Goal: Task Accomplishment & Management: Manage account settings

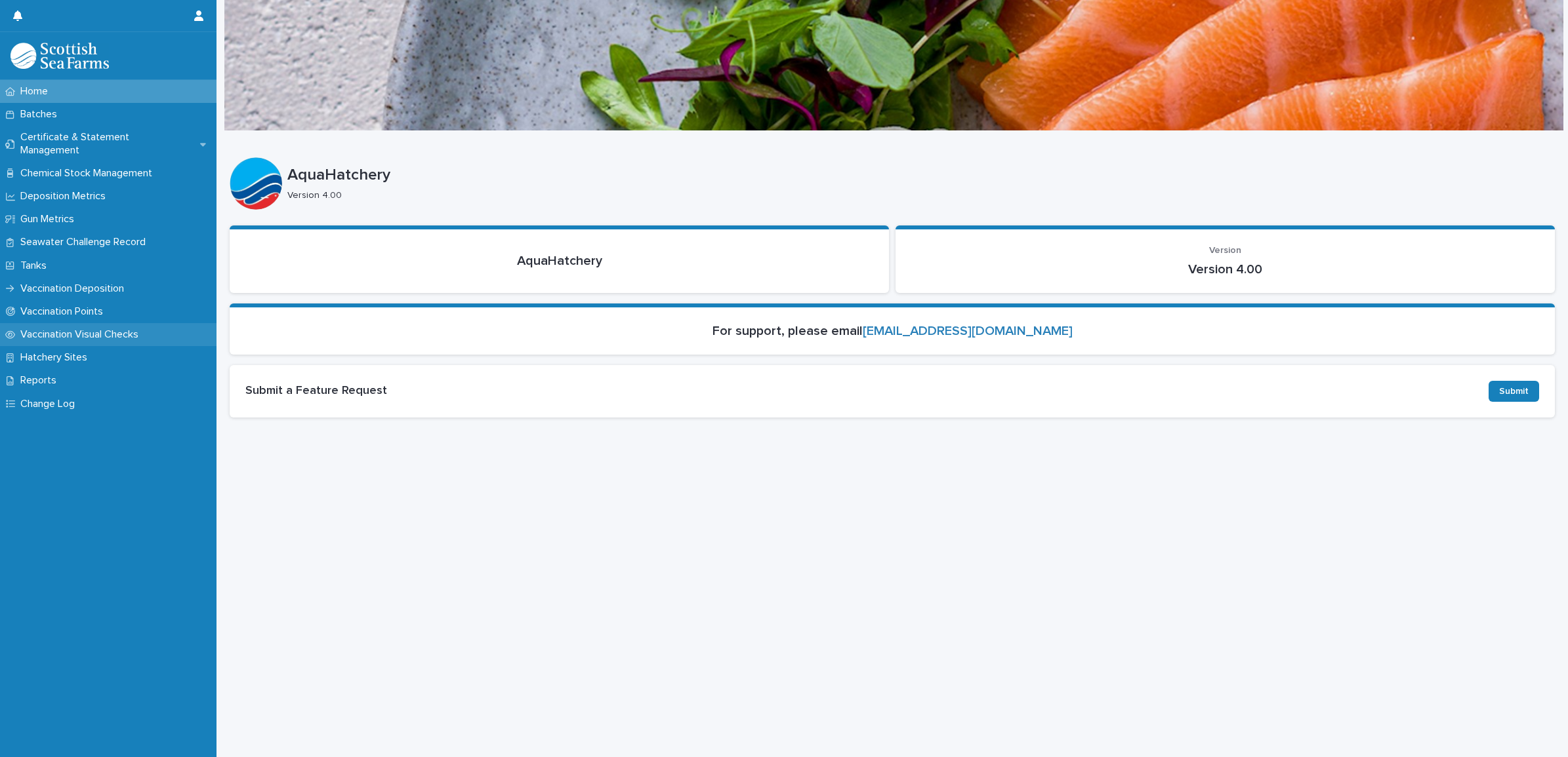
click at [102, 328] on p "Vaccination Visual Checks" at bounding box center [81, 334] width 134 height 12
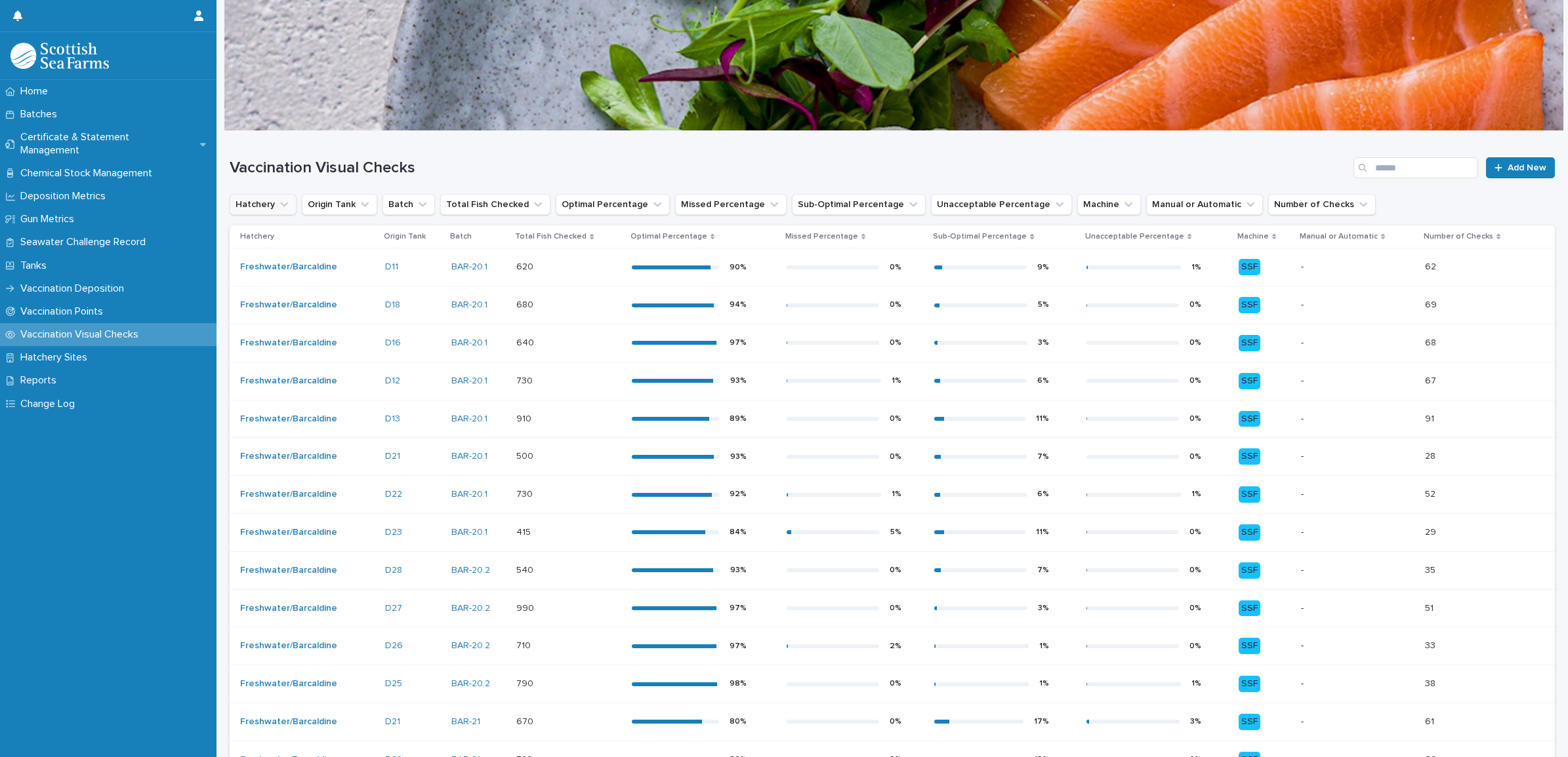
click at [273, 202] on button "Hatchery" at bounding box center [263, 205] width 67 height 21
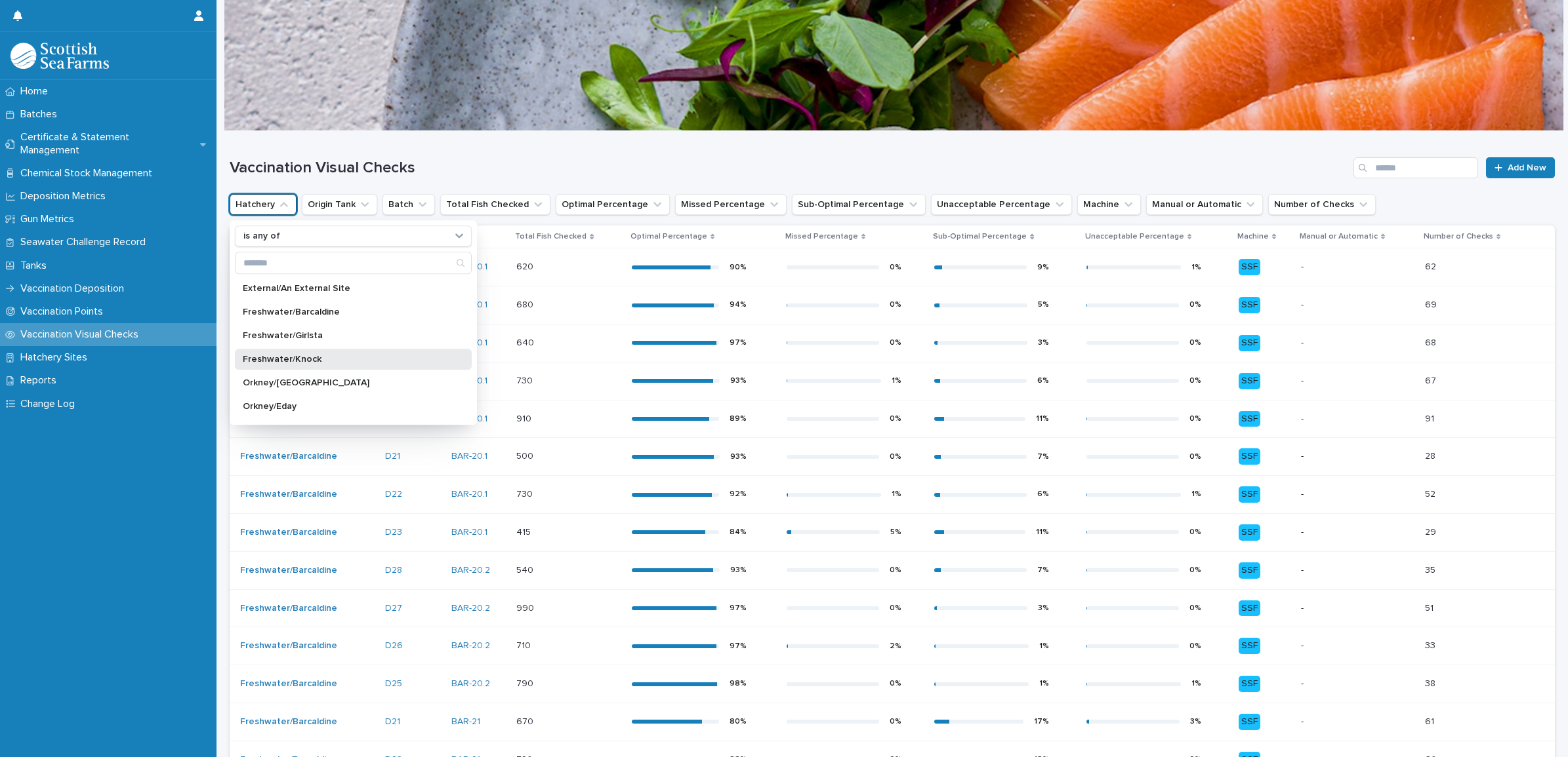
click at [299, 365] on div "Freshwater/Knock" at bounding box center [353, 360] width 237 height 21
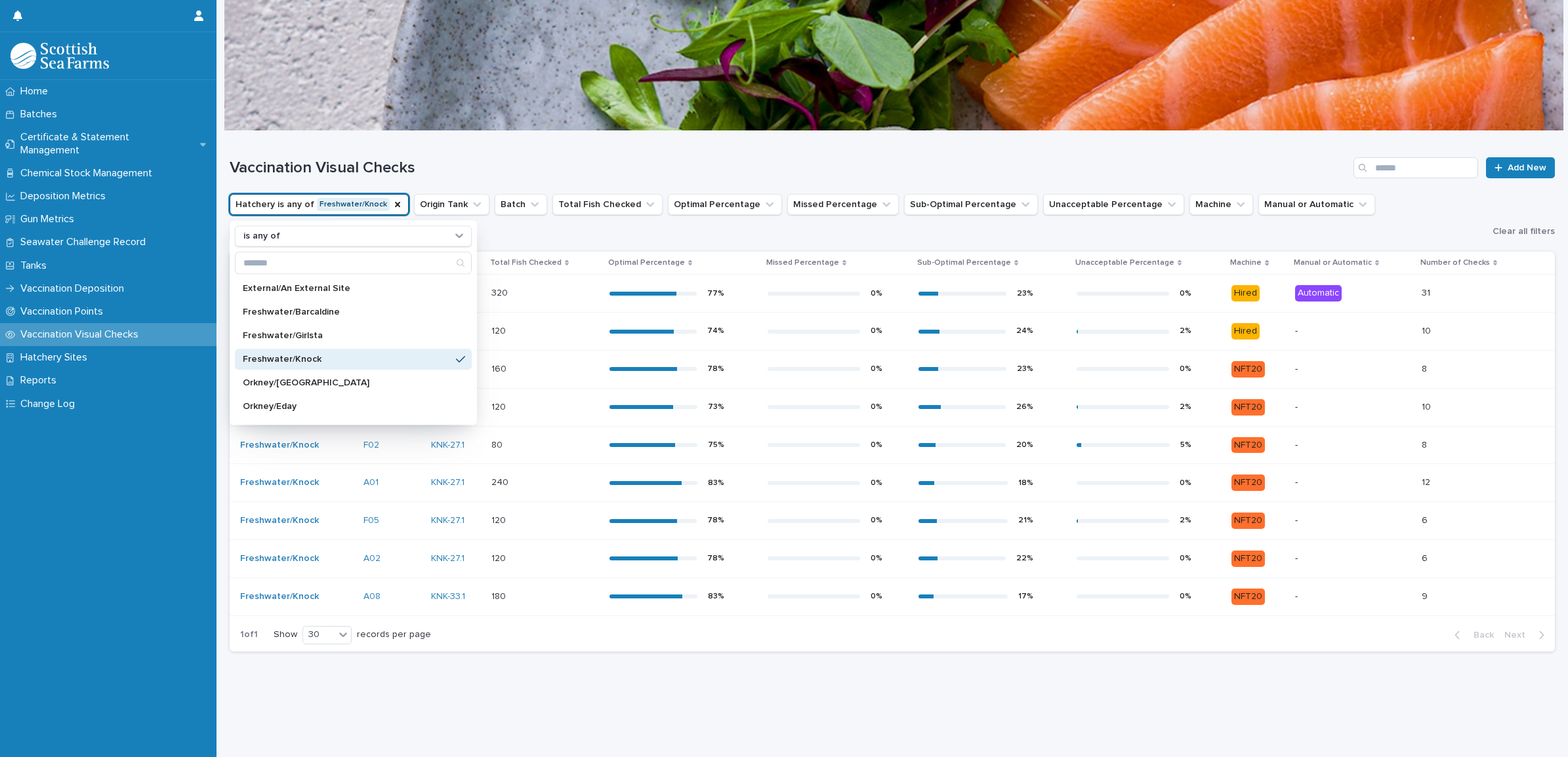
click at [562, 109] on div at bounding box center [893, 65] width 1339 height 131
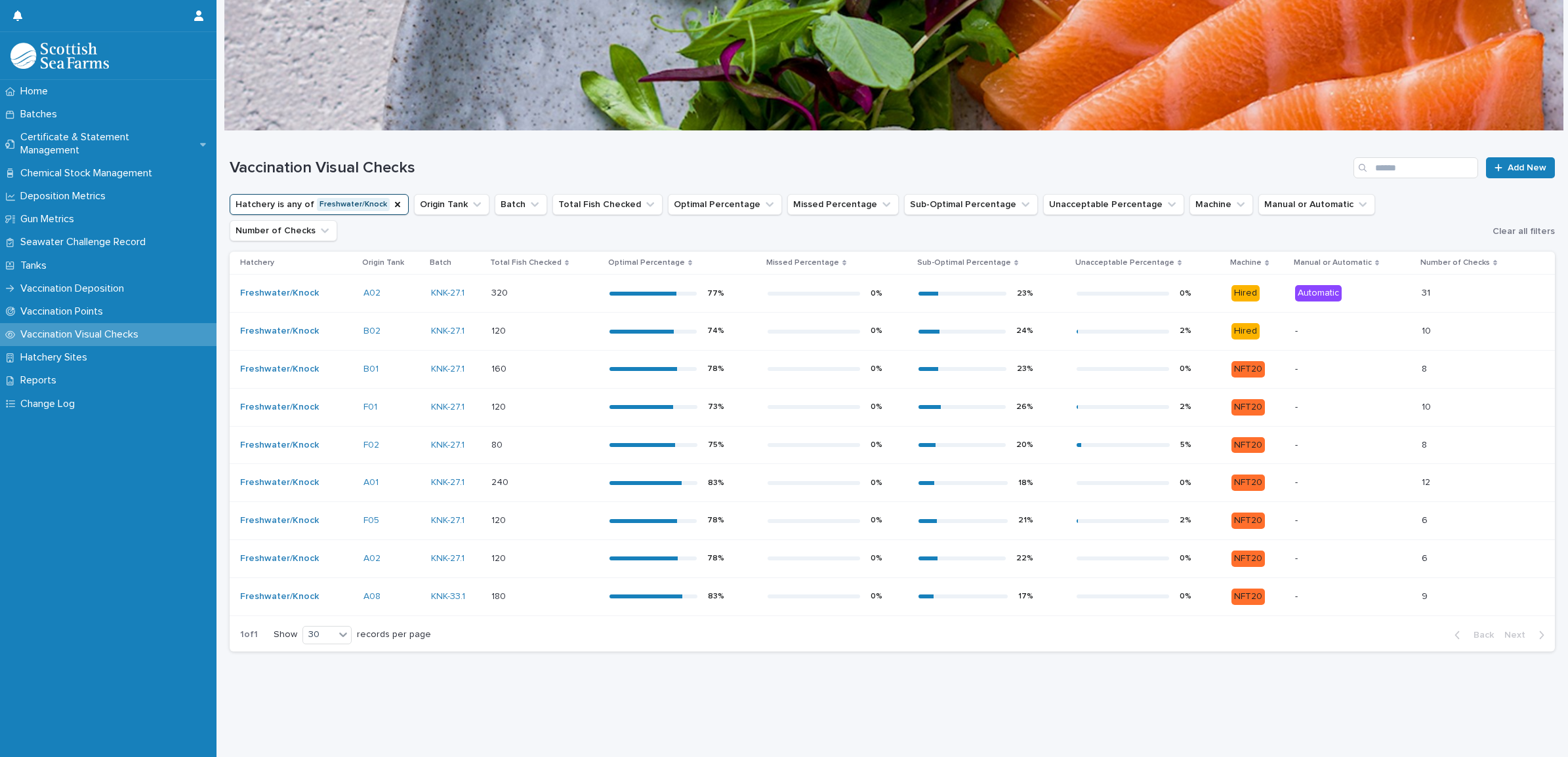
click at [768, 291] on div at bounding box center [814, 293] width 93 height 4
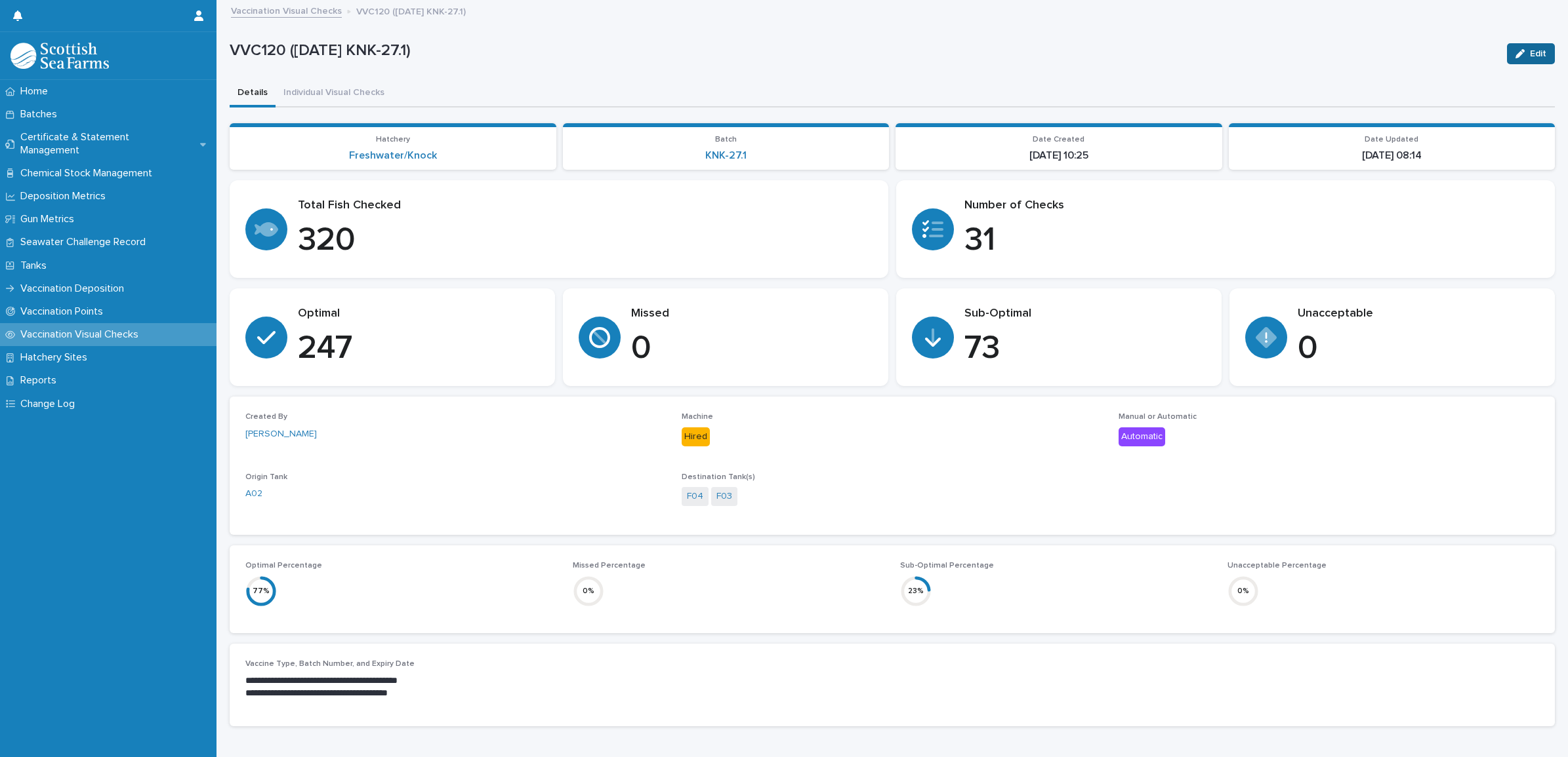
click at [1529, 56] on span "Edit" at bounding box center [1537, 53] width 17 height 9
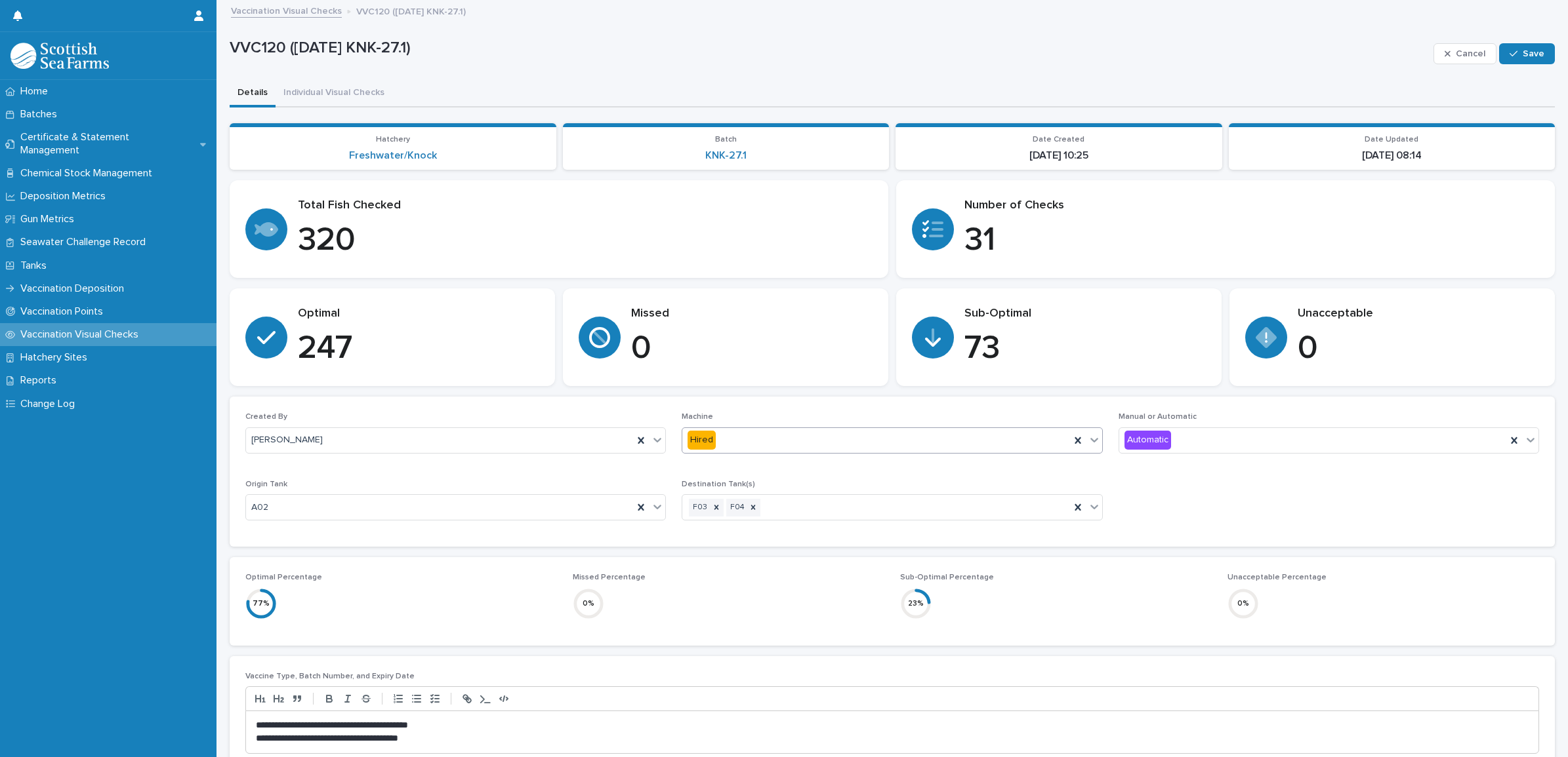
click at [815, 445] on div "Hired" at bounding box center [875, 440] width 387 height 22
click at [769, 543] on div "NFT20" at bounding box center [886, 533] width 415 height 23
click at [1228, 424] on div "Manual or Automatic Automatic" at bounding box center [1329, 438] width 420 height 51
click at [1227, 430] on div "Automatic" at bounding box center [1312, 440] width 387 height 22
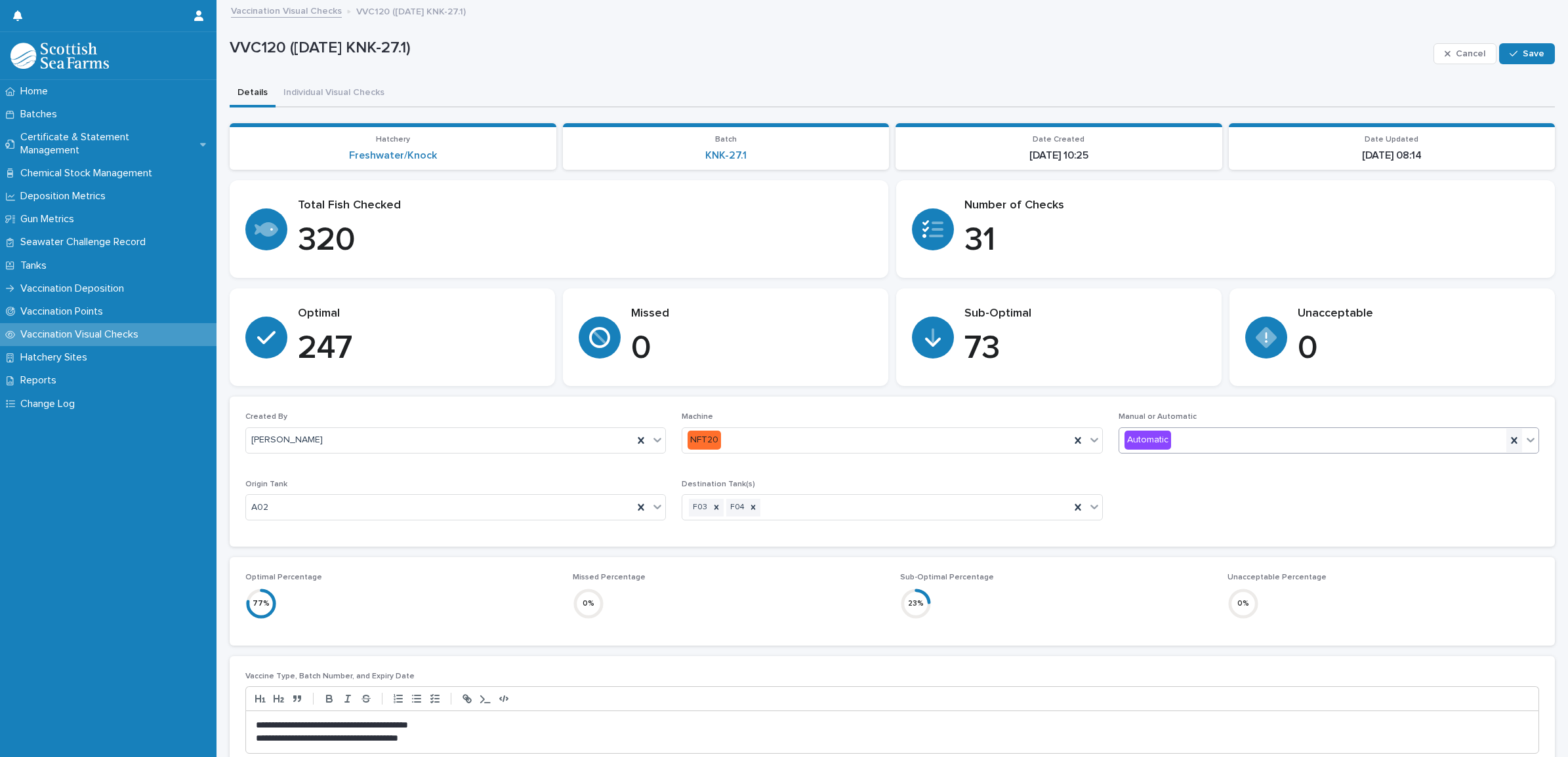
click at [1511, 441] on icon at bounding box center [1514, 440] width 6 height 6
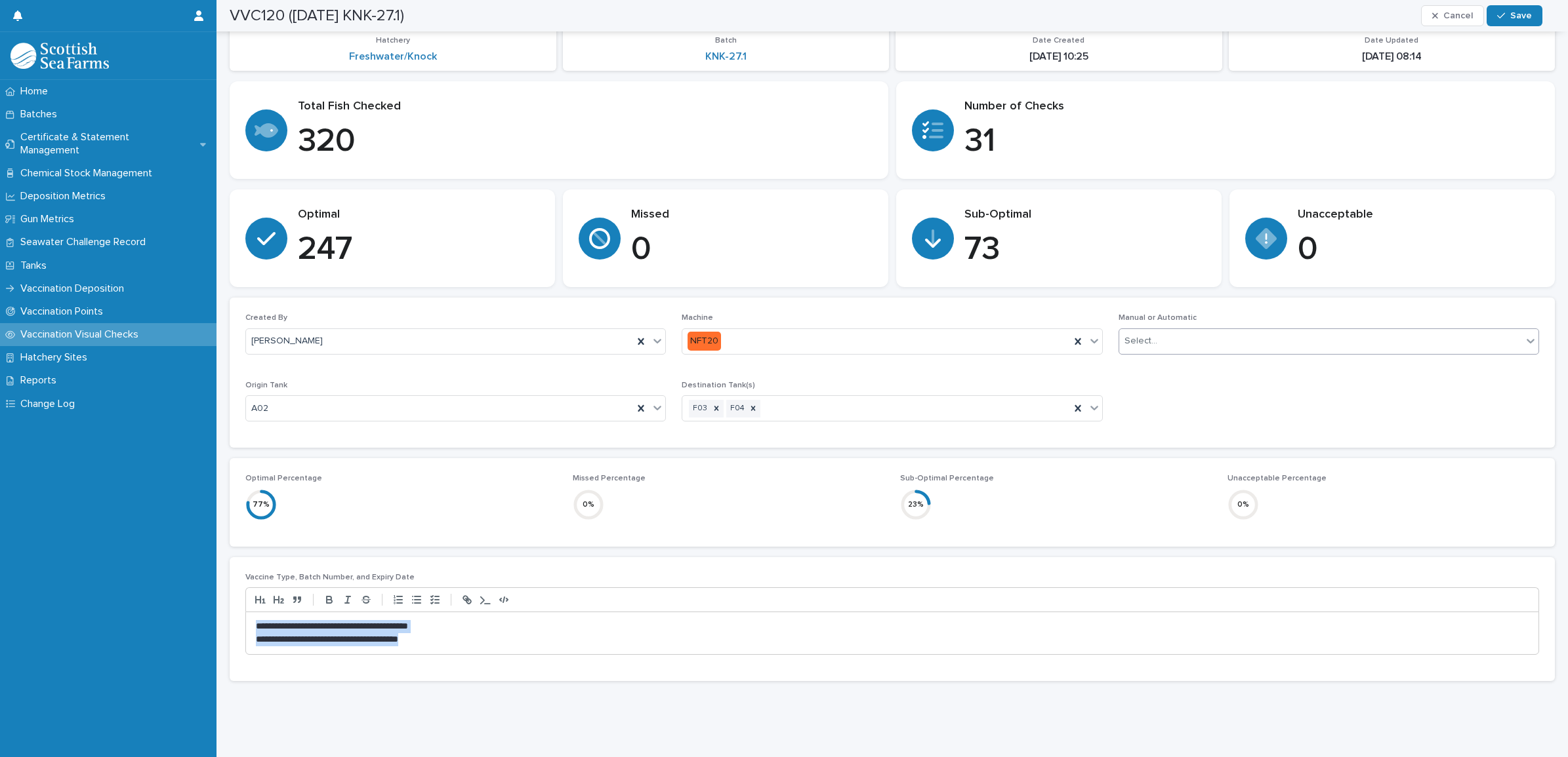
drag, startPoint x: 470, startPoint y: 628, endPoint x: 221, endPoint y: 617, distance: 249.2
click at [221, 617] on div "**********" at bounding box center [892, 329] width 1352 height 855
copy div "**********"
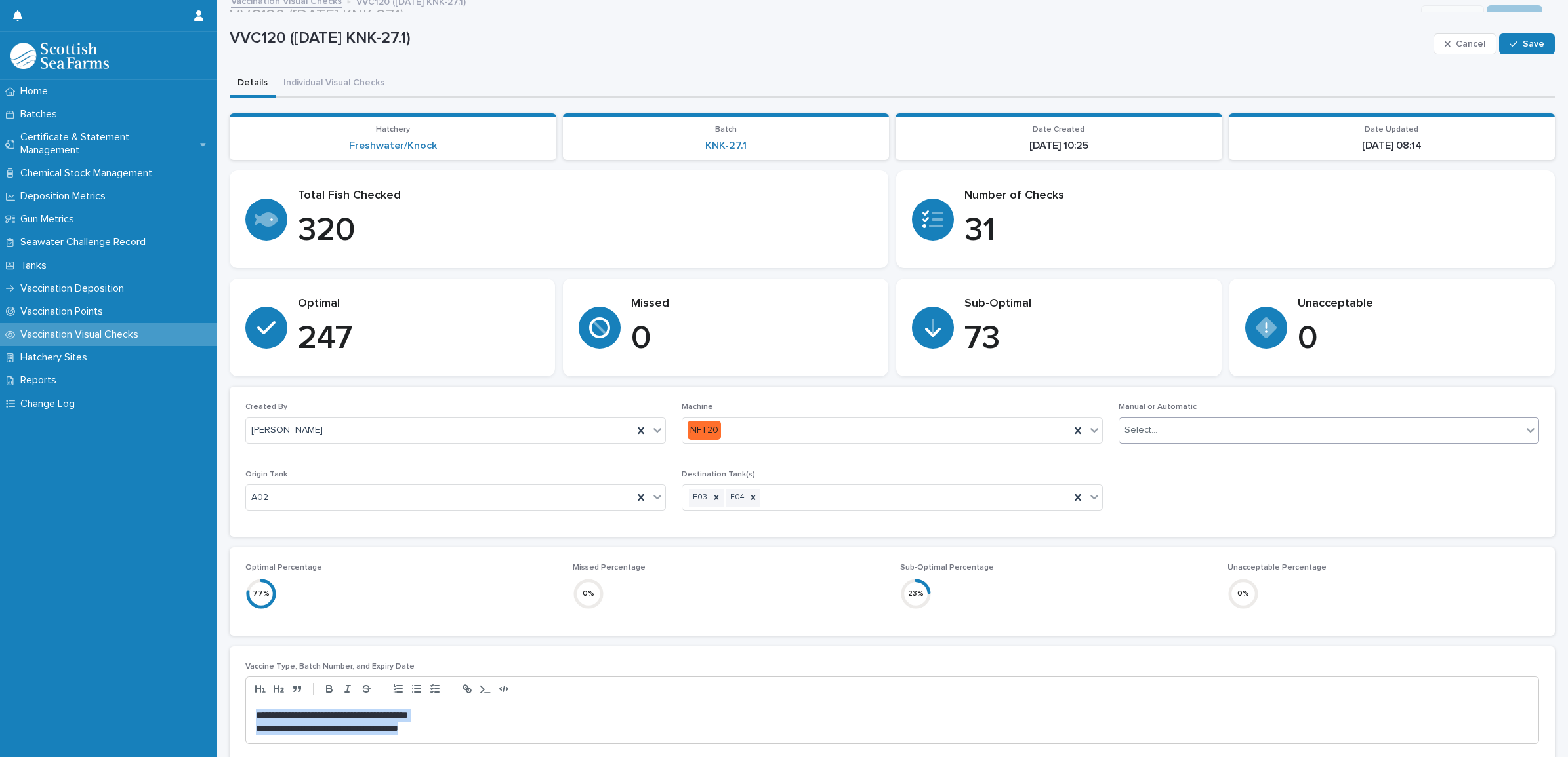
scroll to position [0, 0]
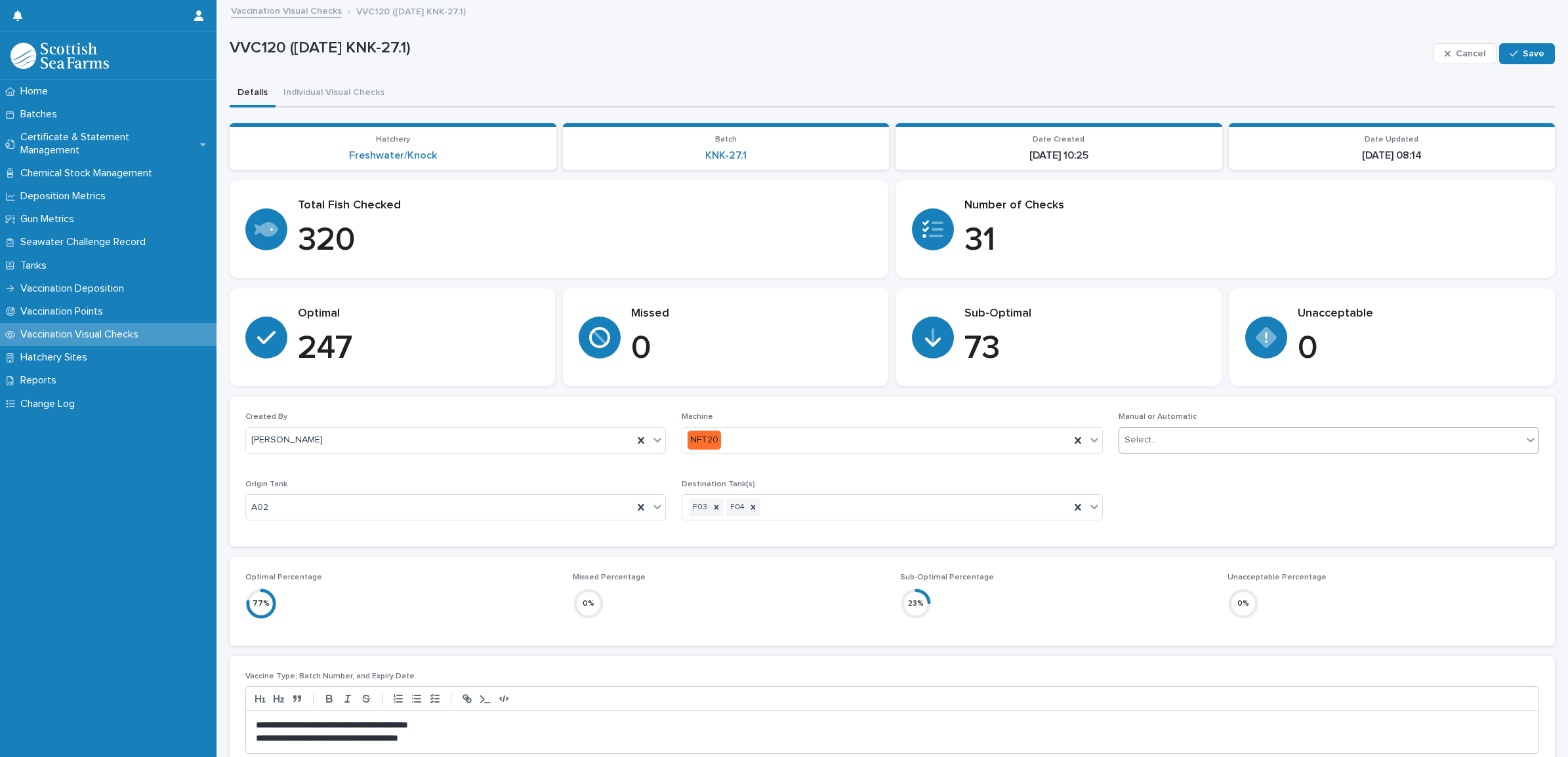
click at [345, 72] on div "VVC120 ([DATE] KNK-27.1) Cancel Save" at bounding box center [892, 53] width 1325 height 53
click at [347, 80] on button "Individual Visual Checks" at bounding box center [334, 93] width 116 height 27
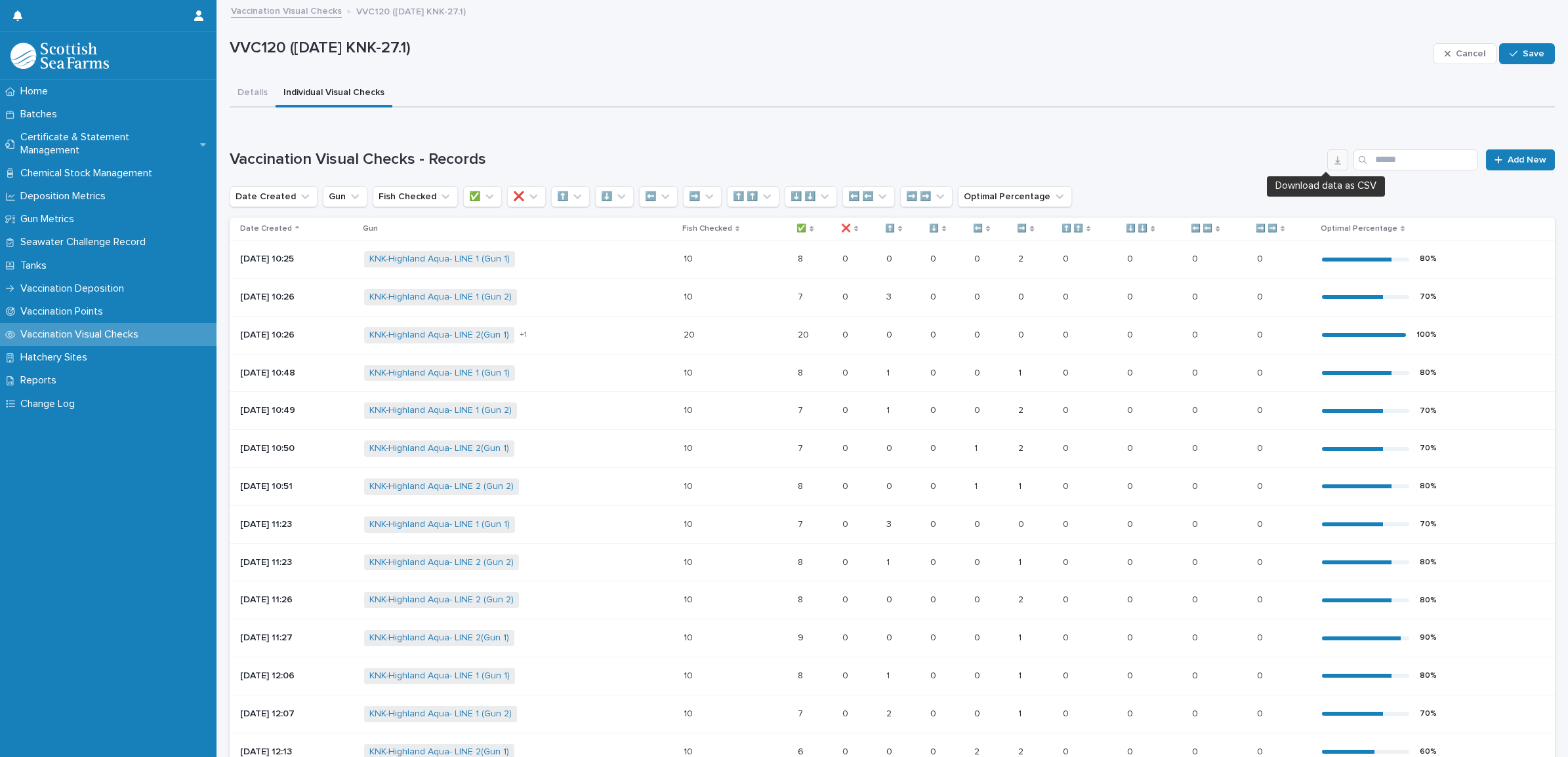
click at [1332, 161] on icon "button" at bounding box center [1338, 160] width 11 height 11
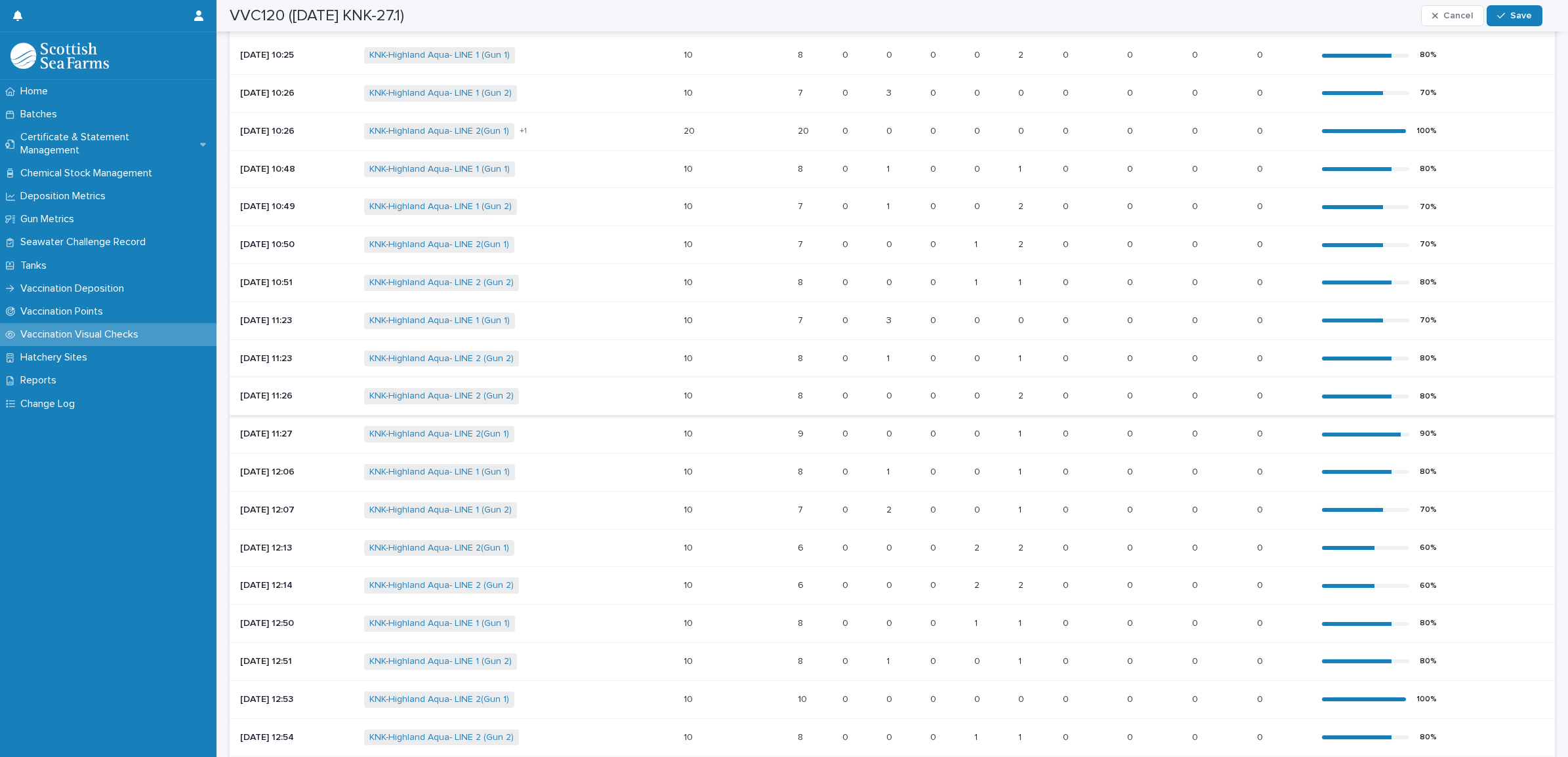
scroll to position [246, 0]
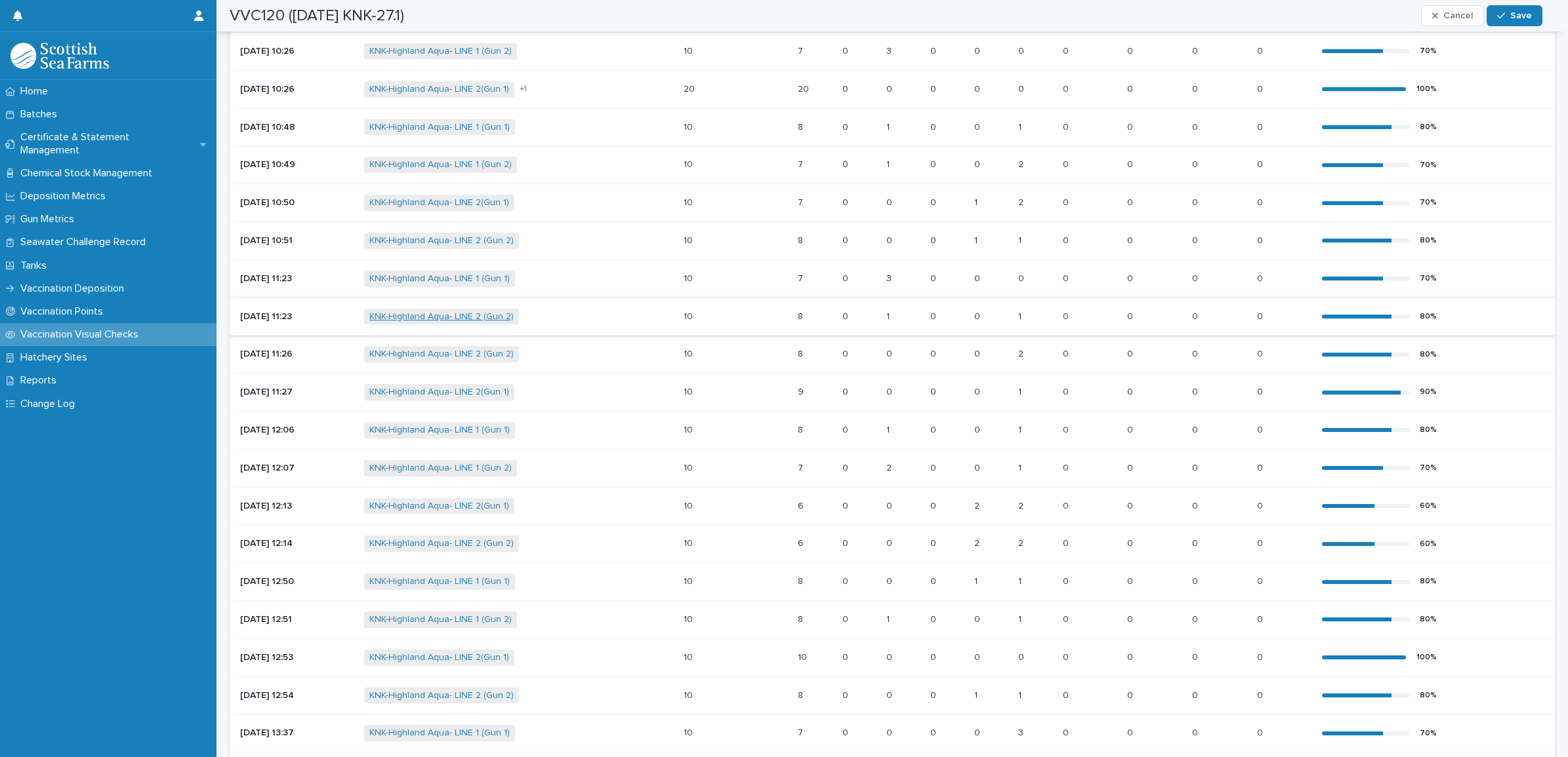
click at [457, 315] on link "KNK-Highland Aqua- LINE 2 (Gun 2)" at bounding box center [441, 317] width 144 height 11
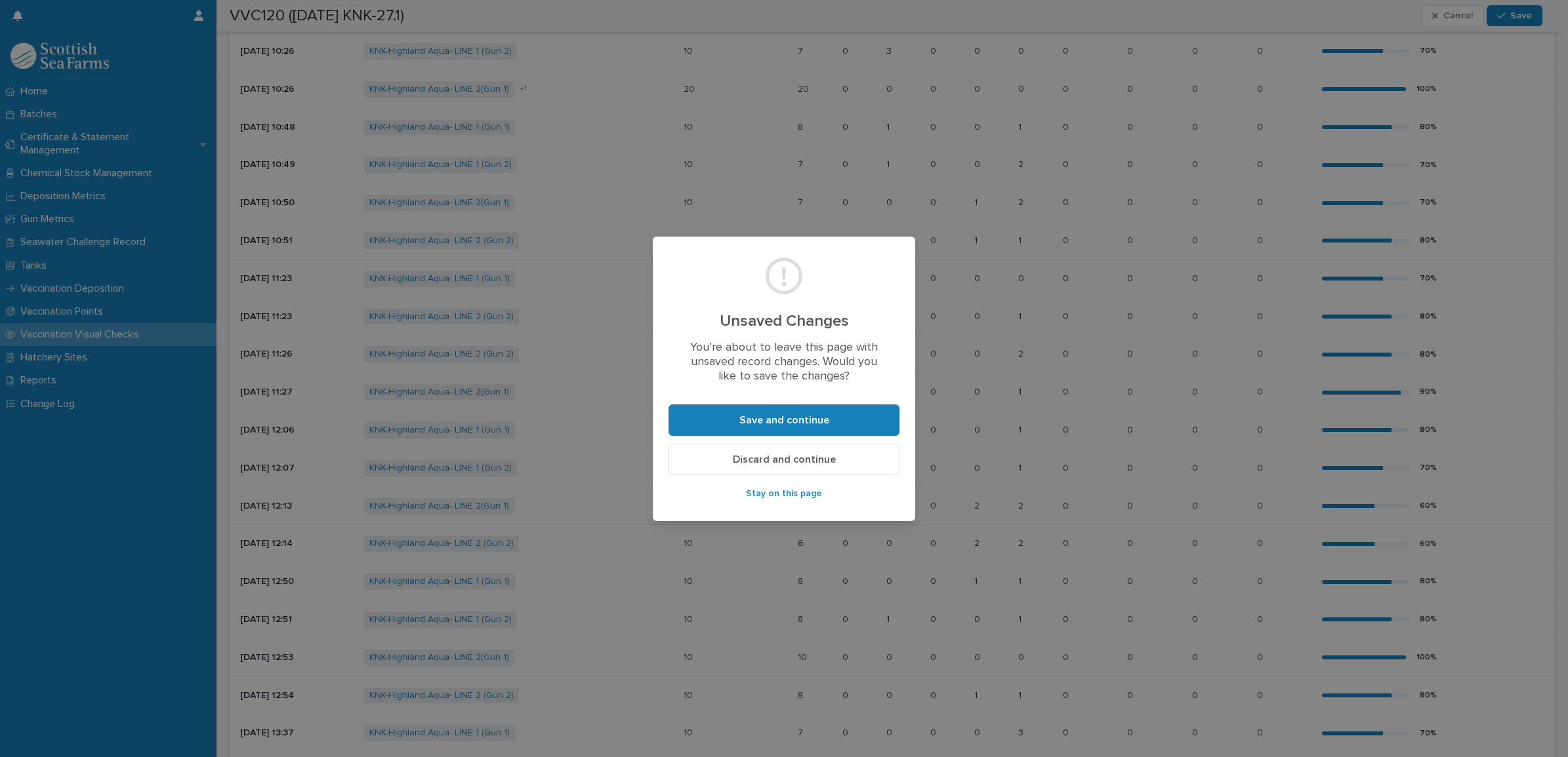
click at [569, 408] on div "Unsaved Changes You’re about to leave this page with unsaved record changes. Wo…" at bounding box center [784, 378] width 1568 height 757
click at [728, 460] on button "Discard and continue" at bounding box center [784, 459] width 231 height 32
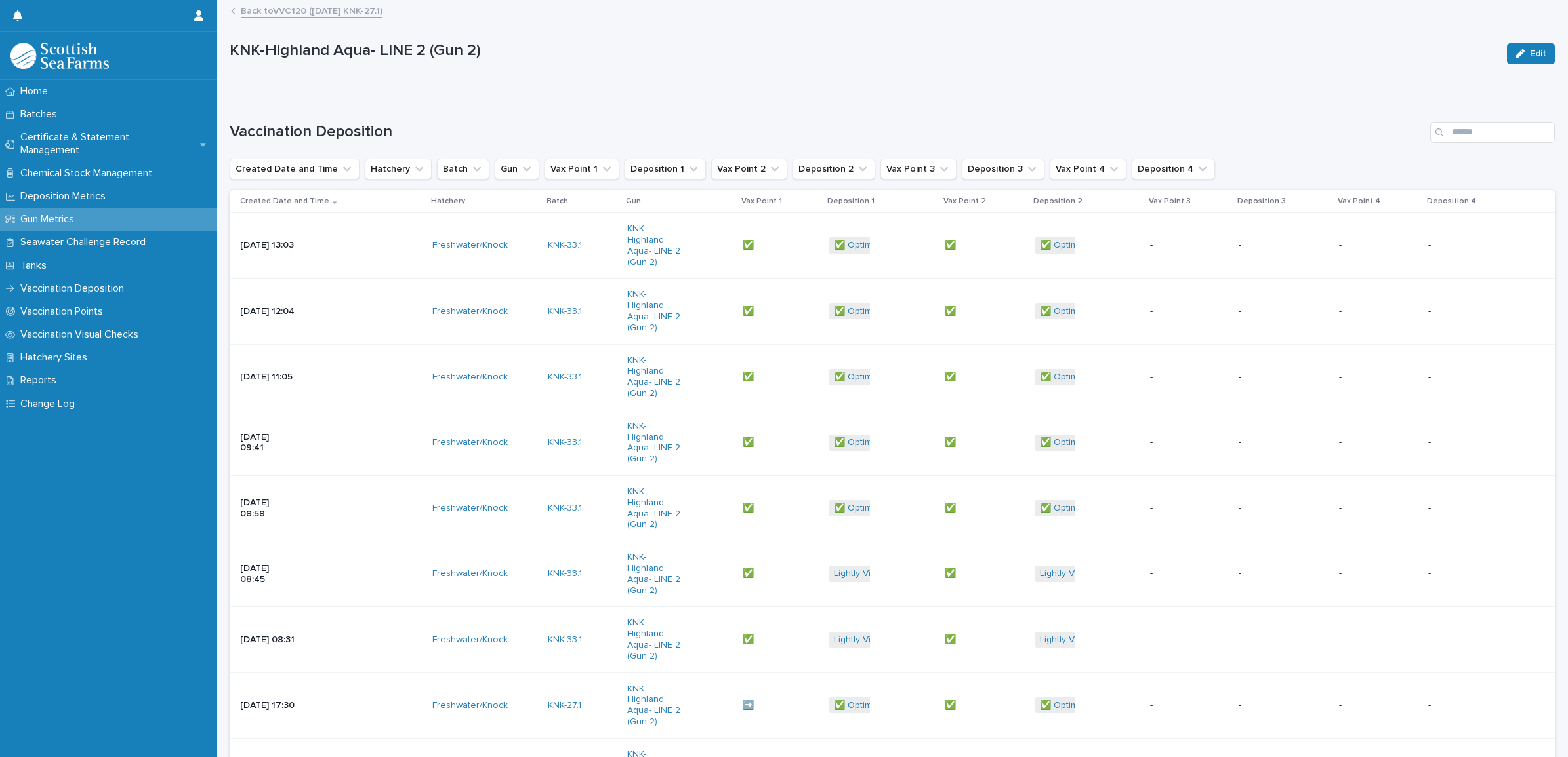
click at [355, 15] on link "Back to VVC120 ([DATE] KNK-27.1)" at bounding box center [312, 10] width 142 height 15
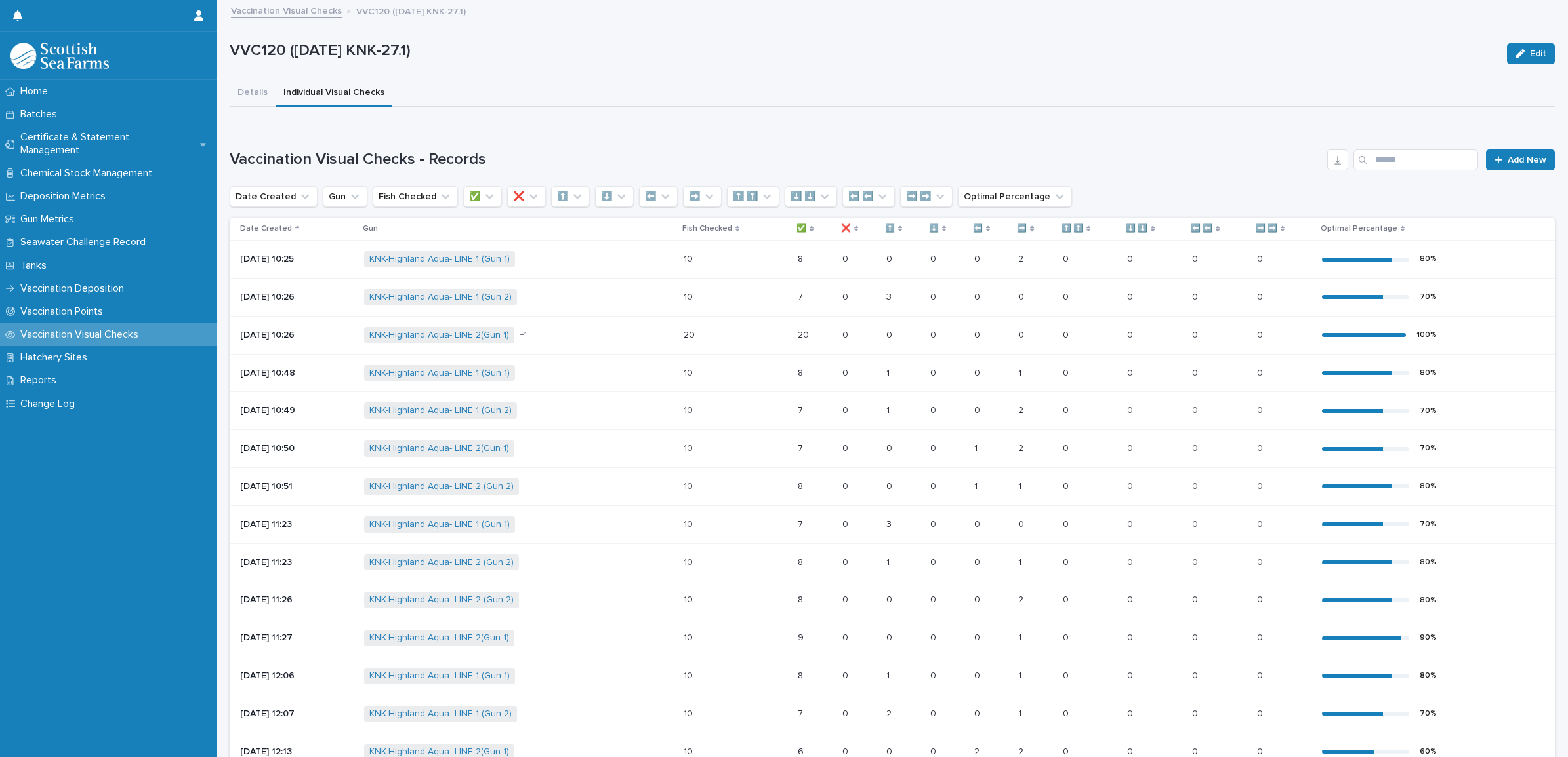
click at [814, 564] on p at bounding box center [814, 563] width 33 height 11
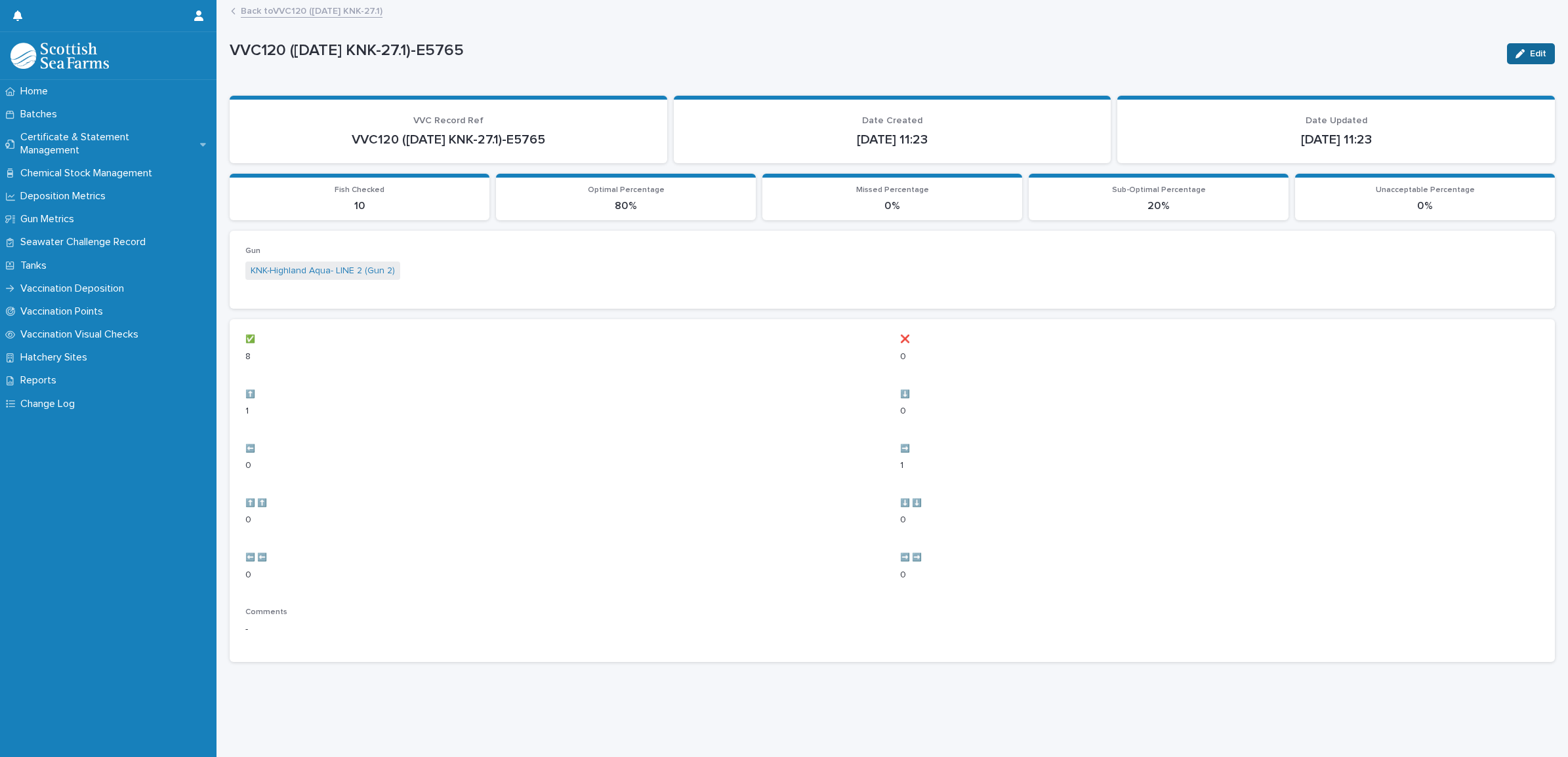
click at [1516, 53] on div "button" at bounding box center [1522, 53] width 14 height 9
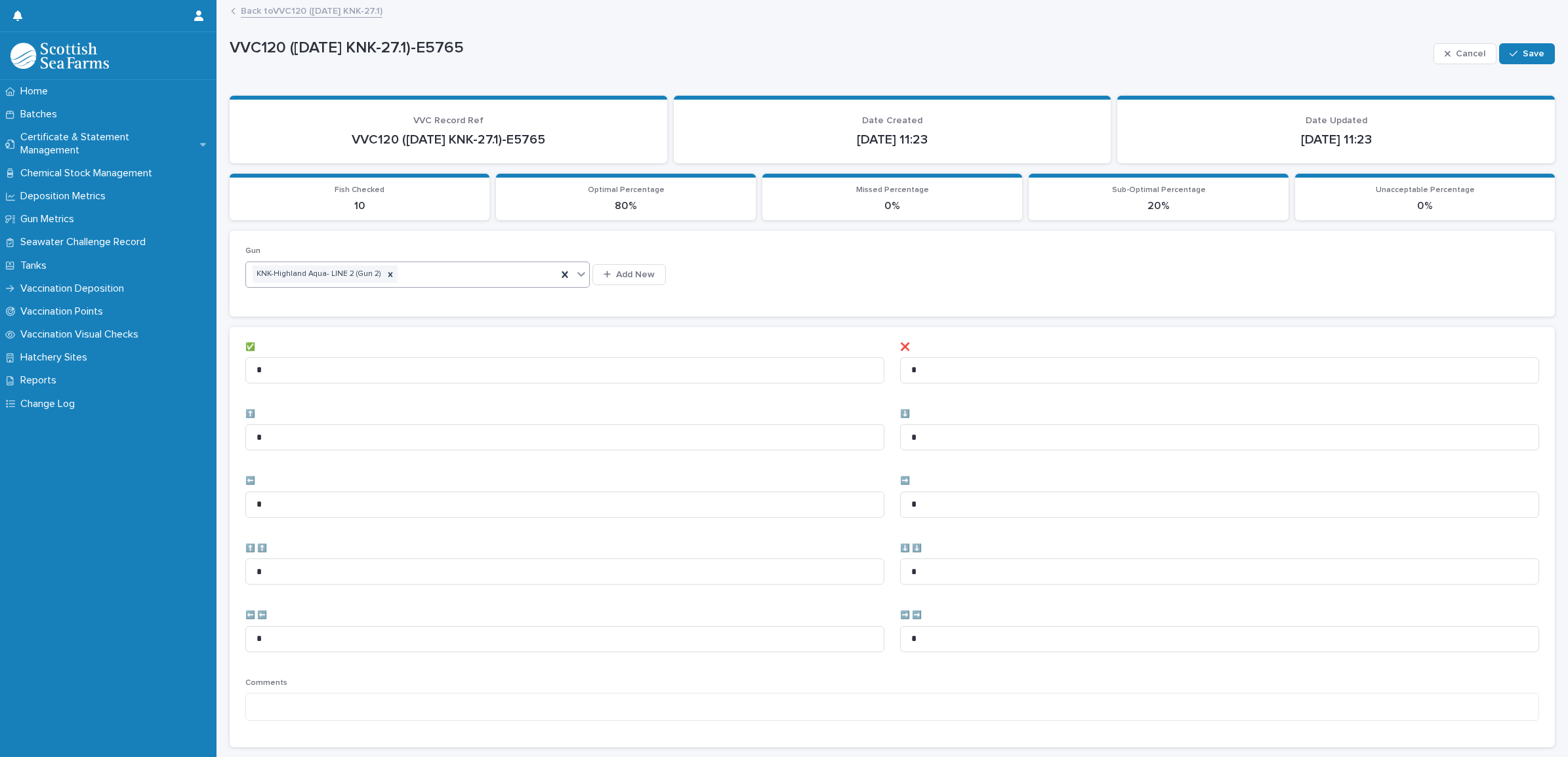
click at [413, 273] on div "KNK-Highland Aqua- LINE 2 (Gun 2)" at bounding box center [401, 274] width 311 height 23
type input "****"
click at [391, 326] on div "KNK-Highland Aqua- LINE 1 (Gun 2)" at bounding box center [416, 321] width 340 height 23
click at [384, 276] on icon at bounding box center [388, 275] width 9 height 9
click at [386, 270] on icon at bounding box center [390, 275] width 9 height 9
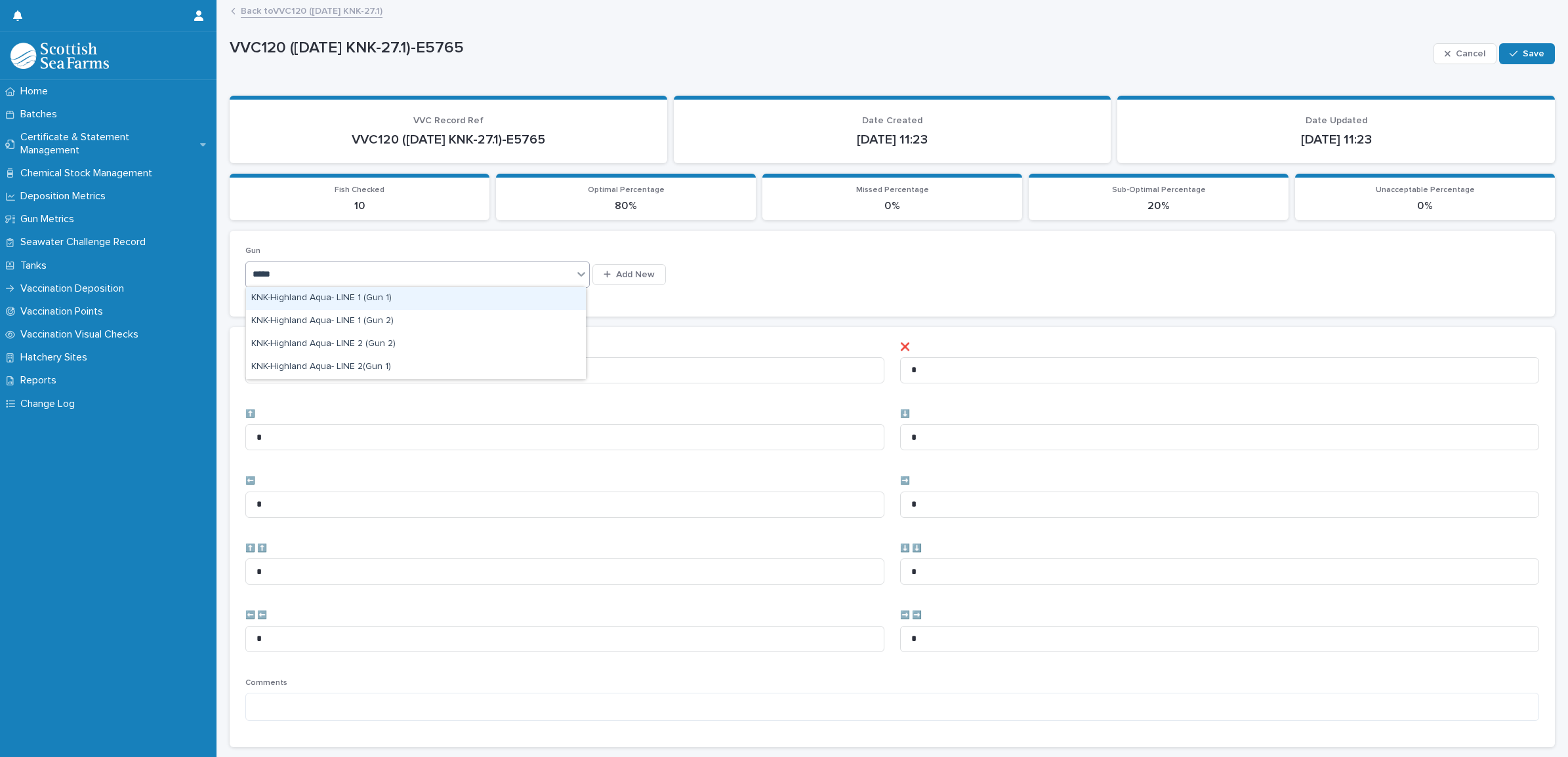
type input "******"
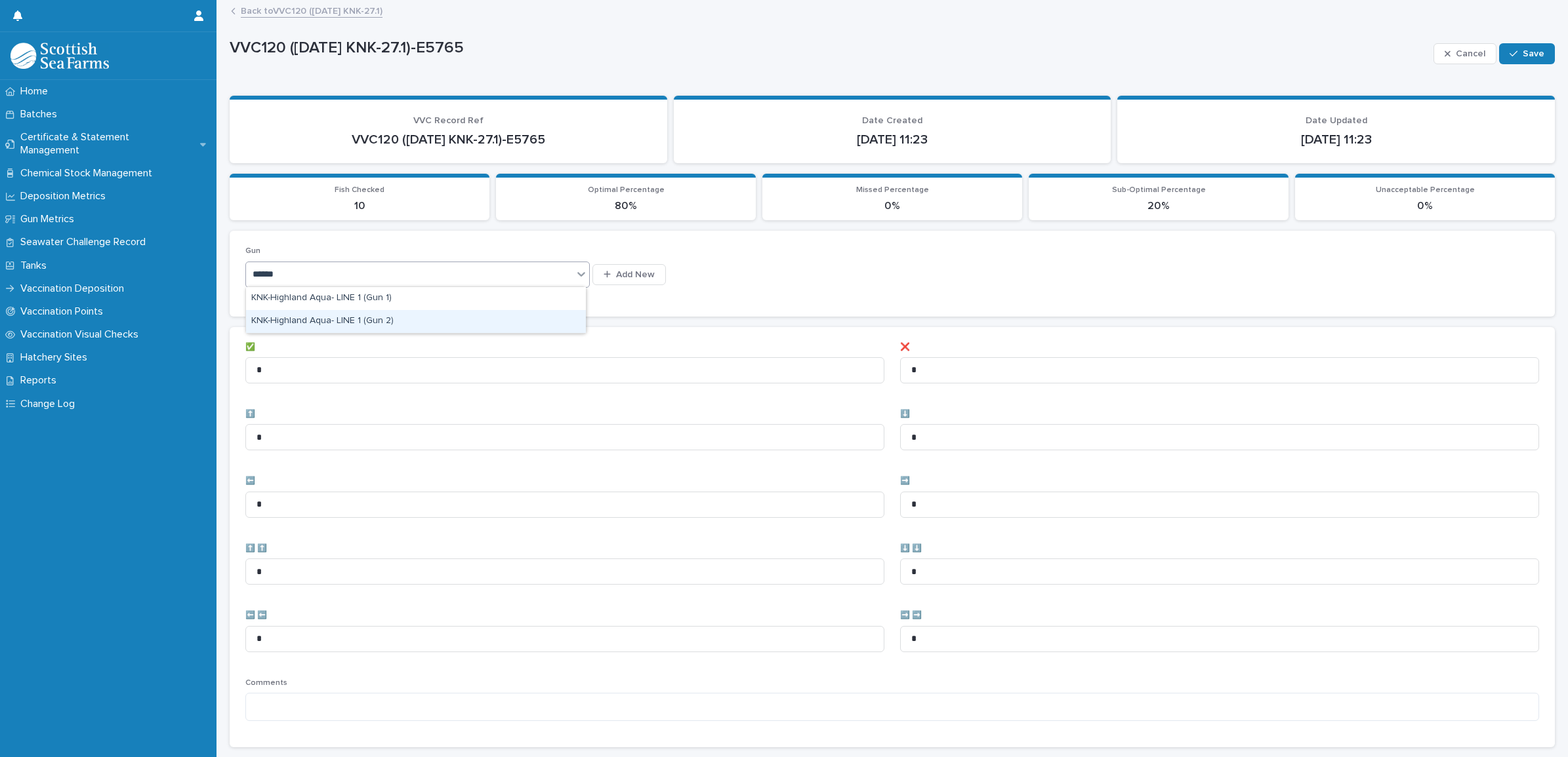
click at [342, 321] on div "KNK-Highland Aqua- LINE 1 (Gun 2)" at bounding box center [416, 321] width 340 height 23
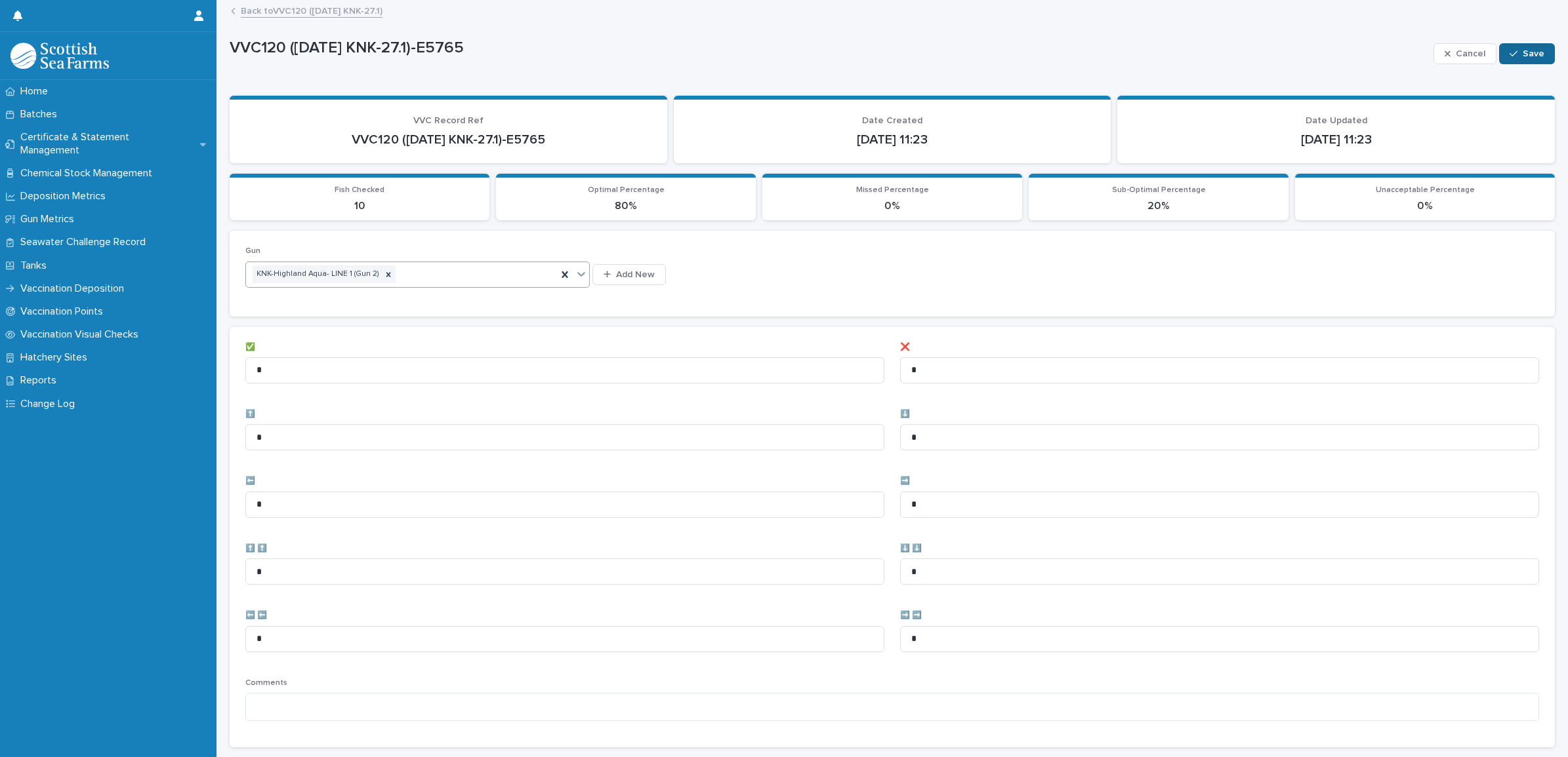
click at [1522, 57] on span "Save" at bounding box center [1533, 53] width 22 height 9
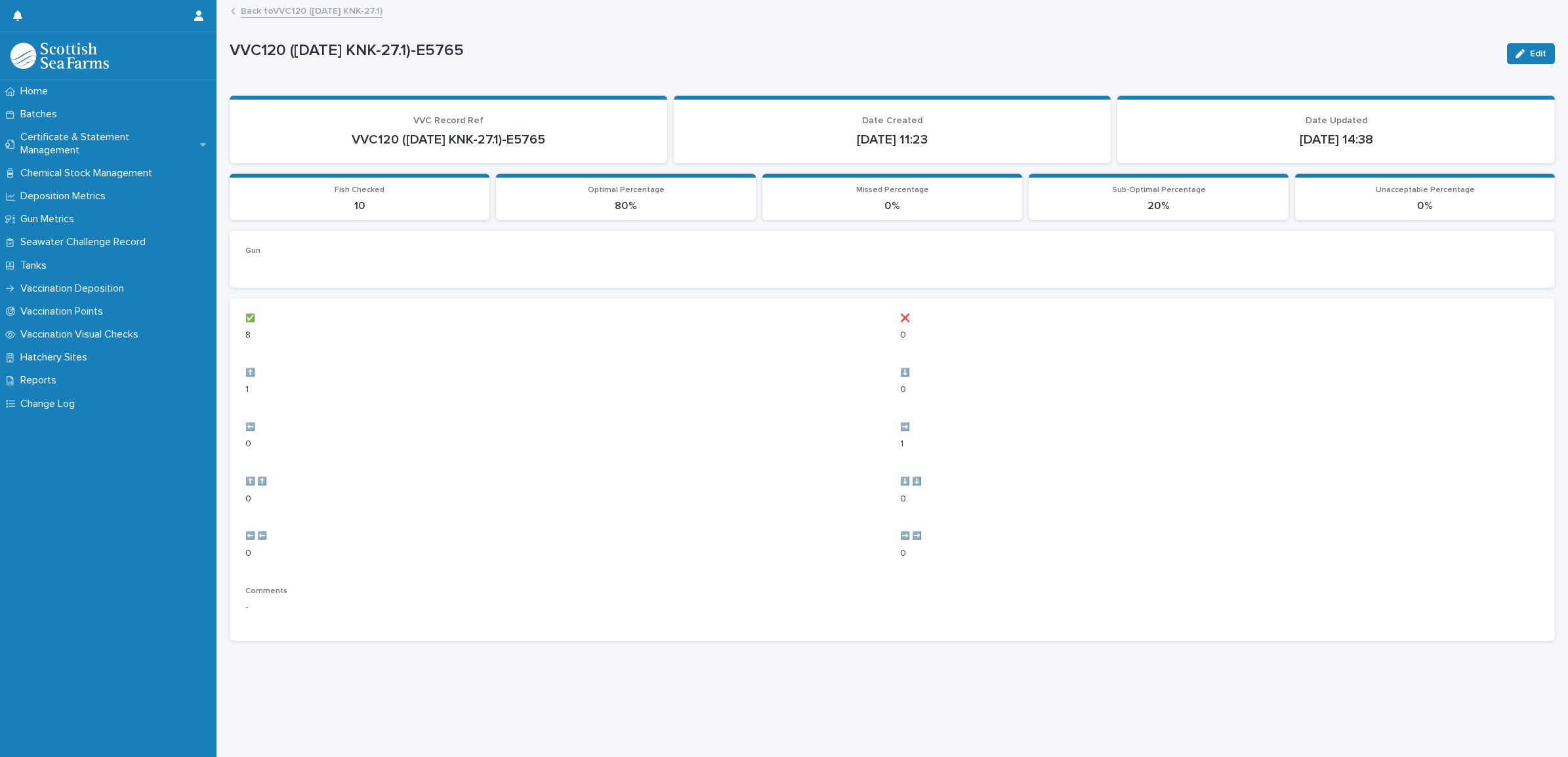
click at [315, 11] on link "Back to VVC120 ([DATE] KNK-27.1)" at bounding box center [312, 10] width 142 height 15
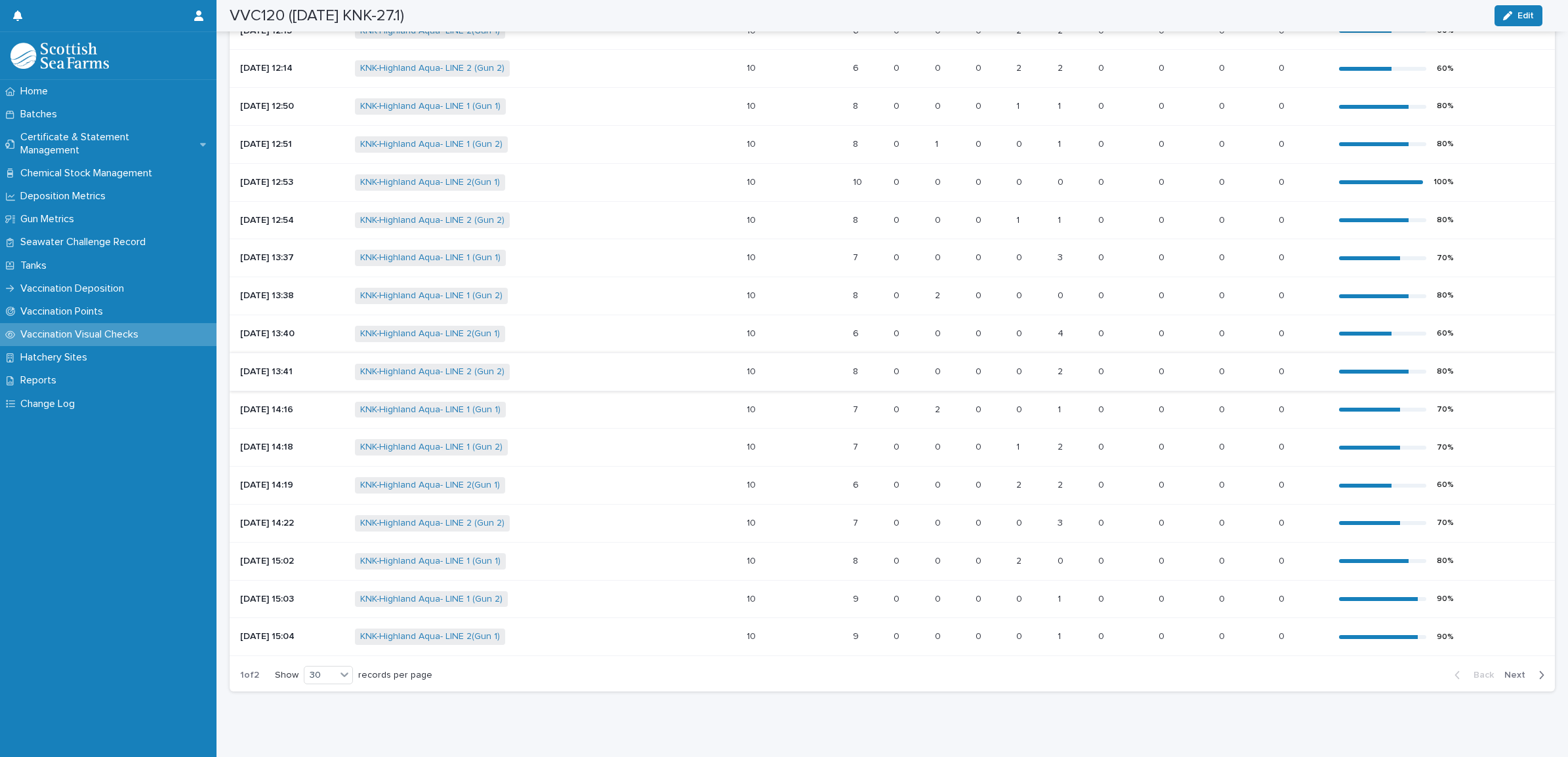
scroll to position [747, 0]
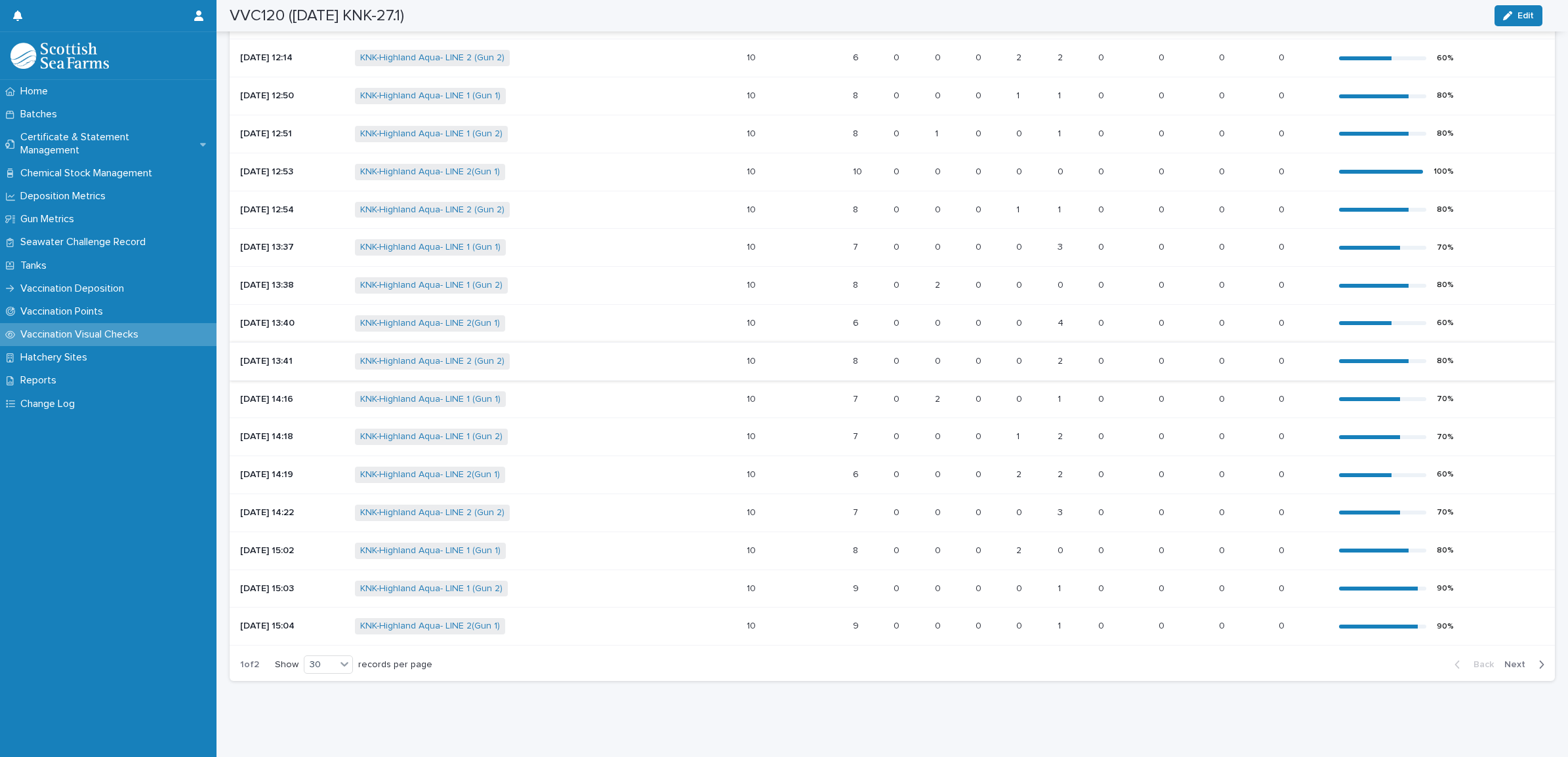
click at [1504, 661] on span "Next" at bounding box center [1518, 665] width 29 height 9
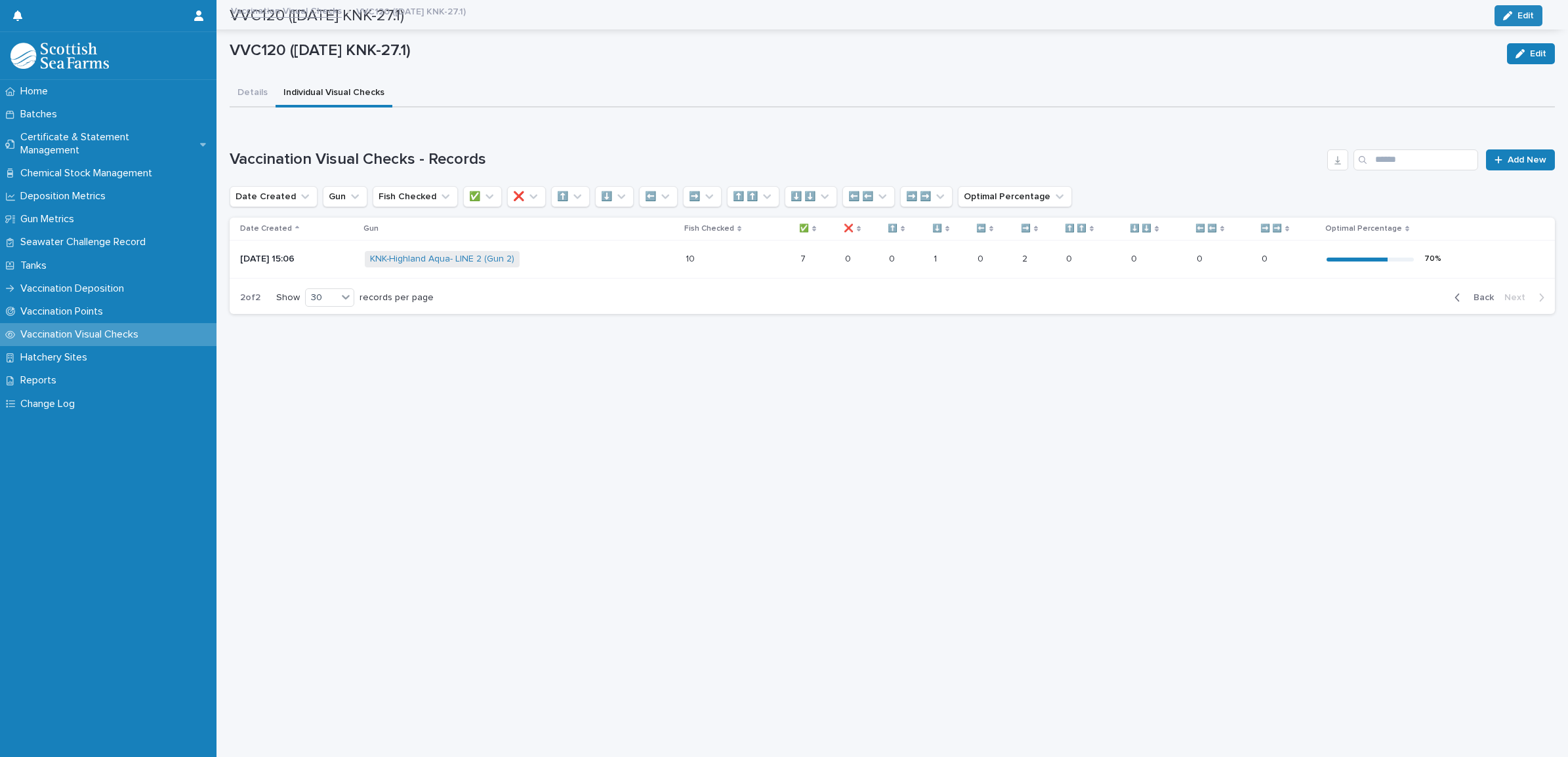
scroll to position [11, 0]
click at [1333, 150] on button "button" at bounding box center [1338, 160] width 21 height 21
click at [287, 3] on link "Vaccination Visual Checks" at bounding box center [286, 10] width 111 height 15
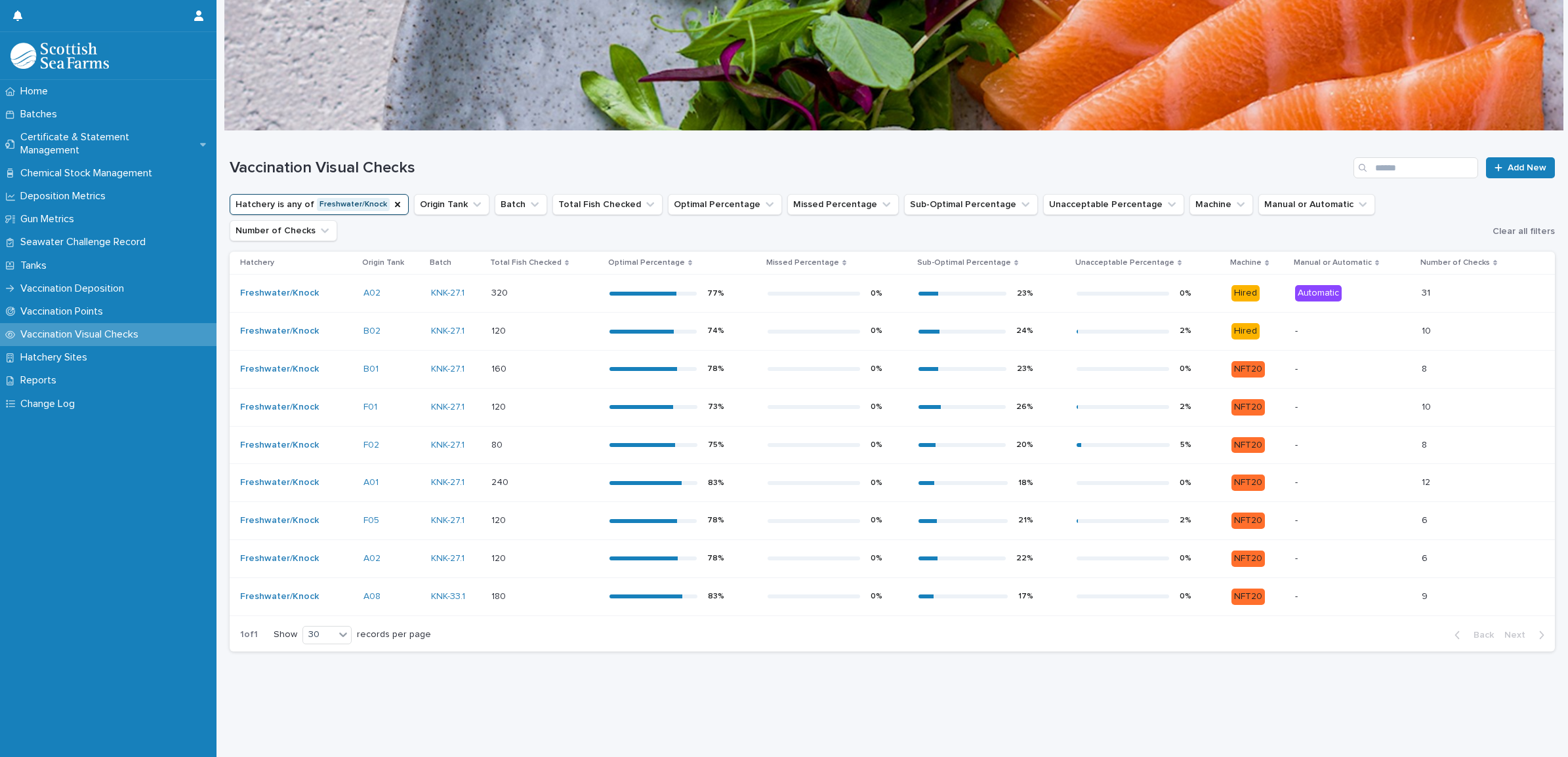
click at [884, 321] on div "0 %" at bounding box center [838, 331] width 140 height 19
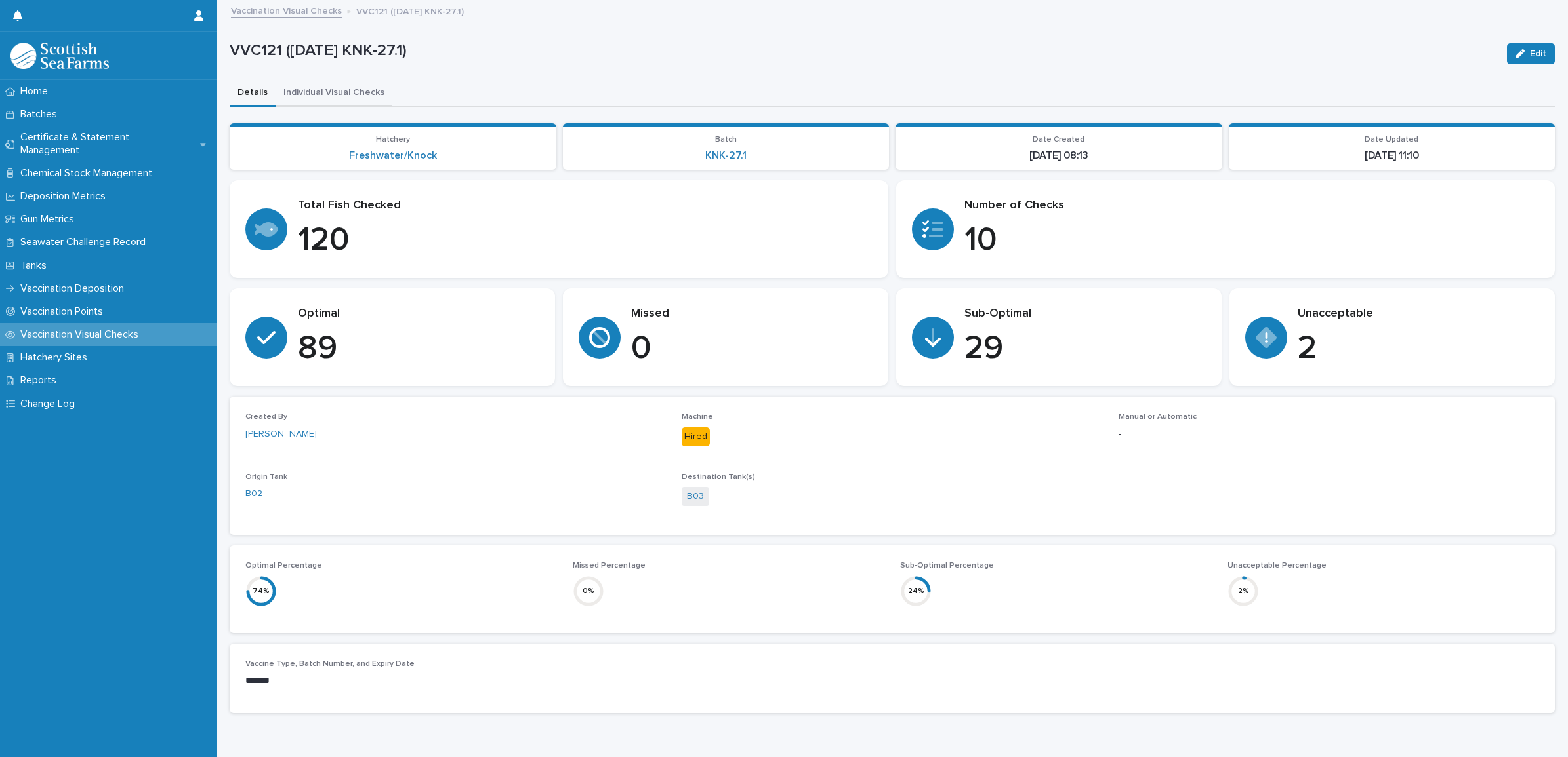
click at [362, 96] on button "Individual Visual Checks" at bounding box center [334, 93] width 116 height 27
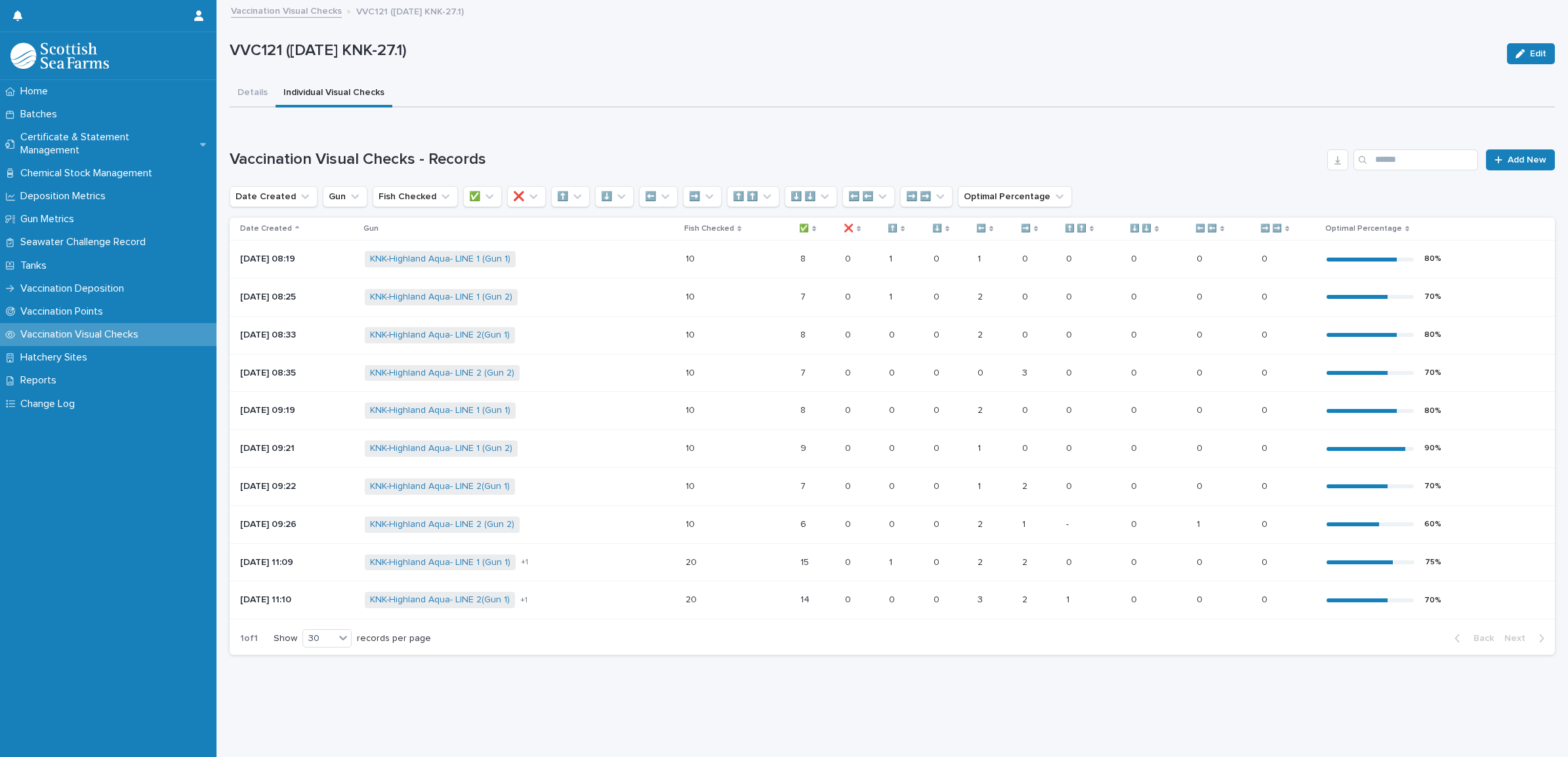
click at [528, 564] on span "+ 1" at bounding box center [524, 562] width 7 height 8
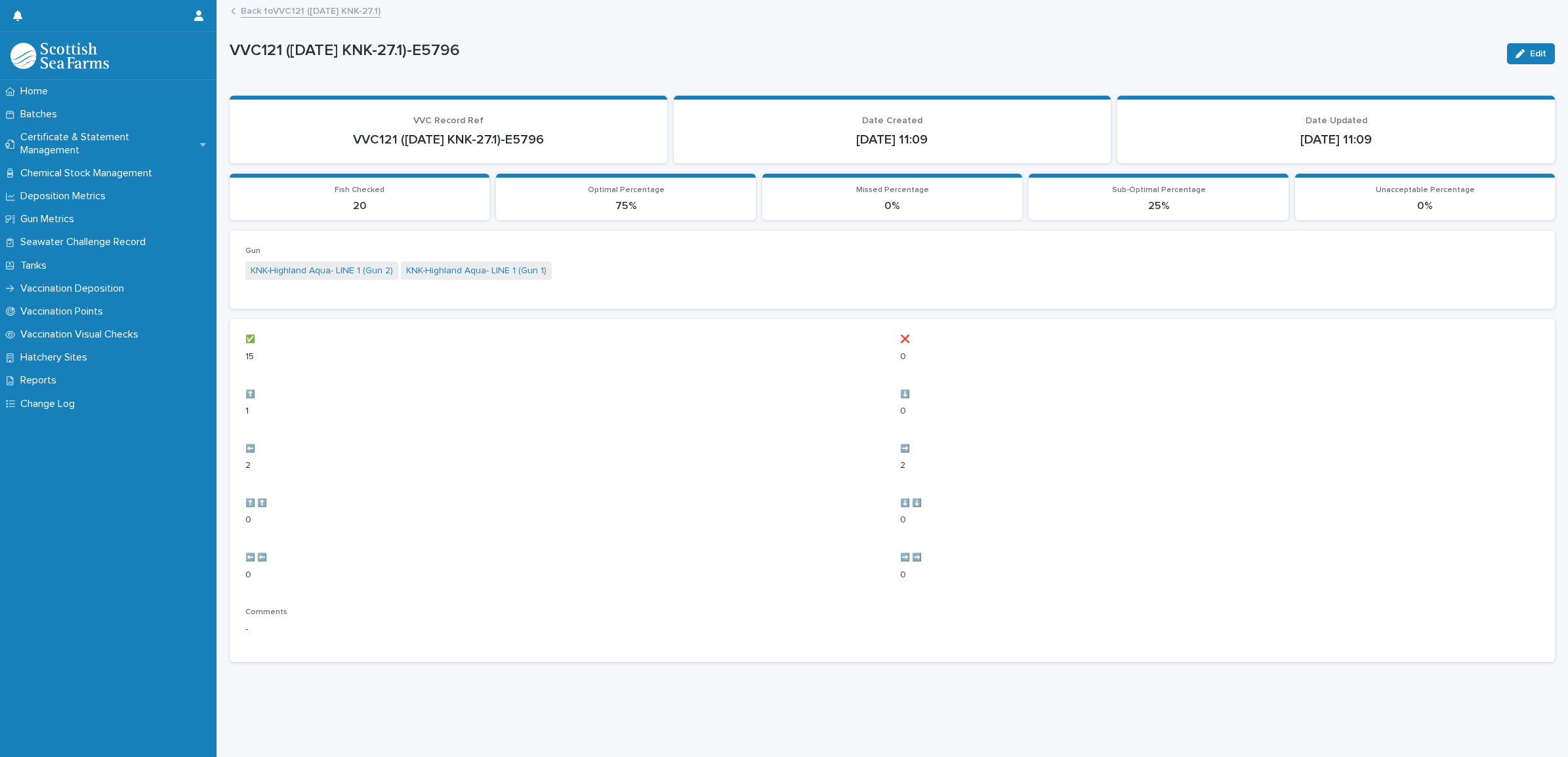
click at [283, 14] on link "Back to VVC121 ([DATE] KNK-27.1)" at bounding box center [311, 10] width 140 height 15
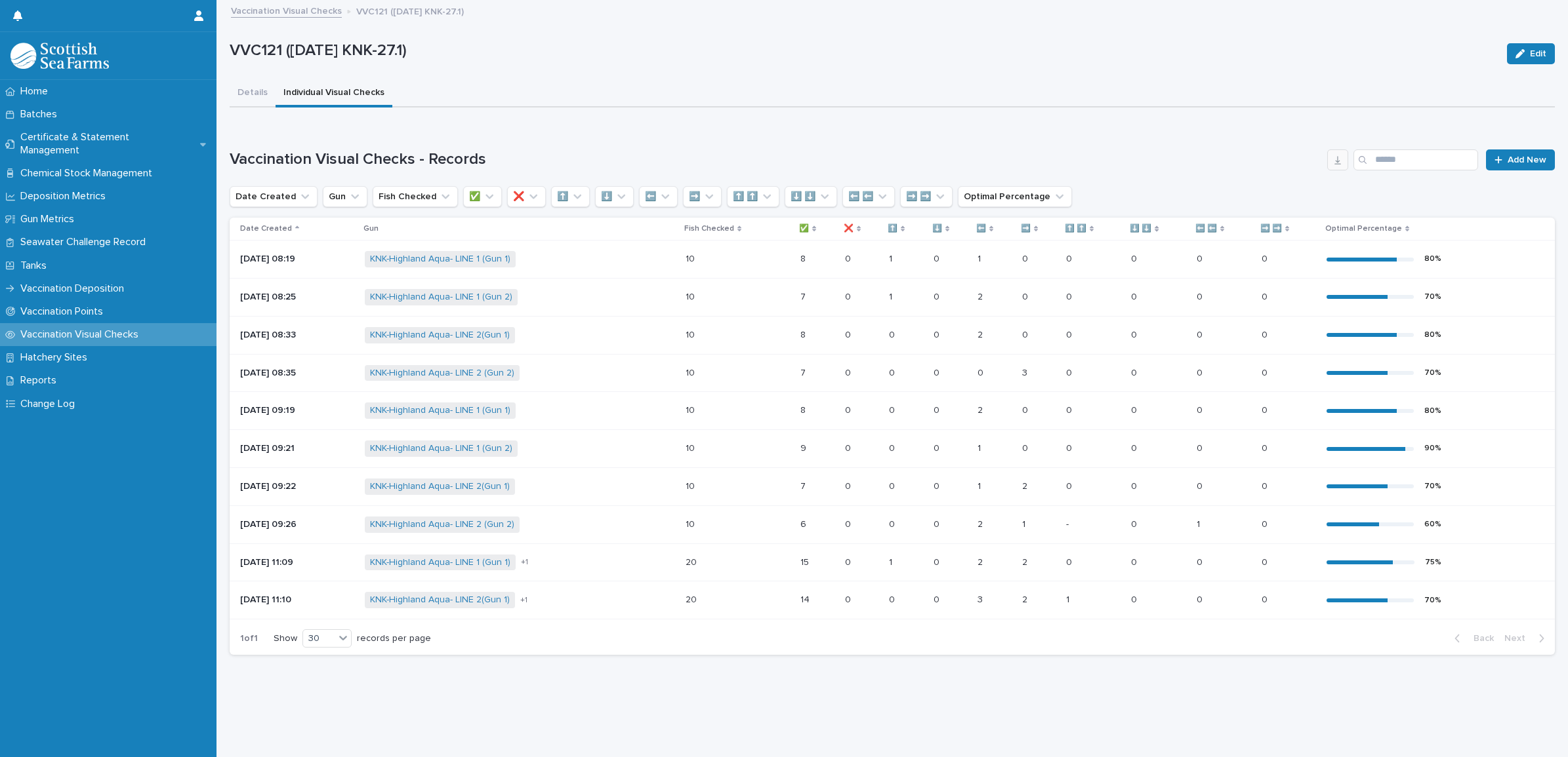
click at [1334, 161] on icon "button" at bounding box center [1337, 160] width 6 height 9
click at [257, 92] on button "Details" at bounding box center [252, 93] width 46 height 27
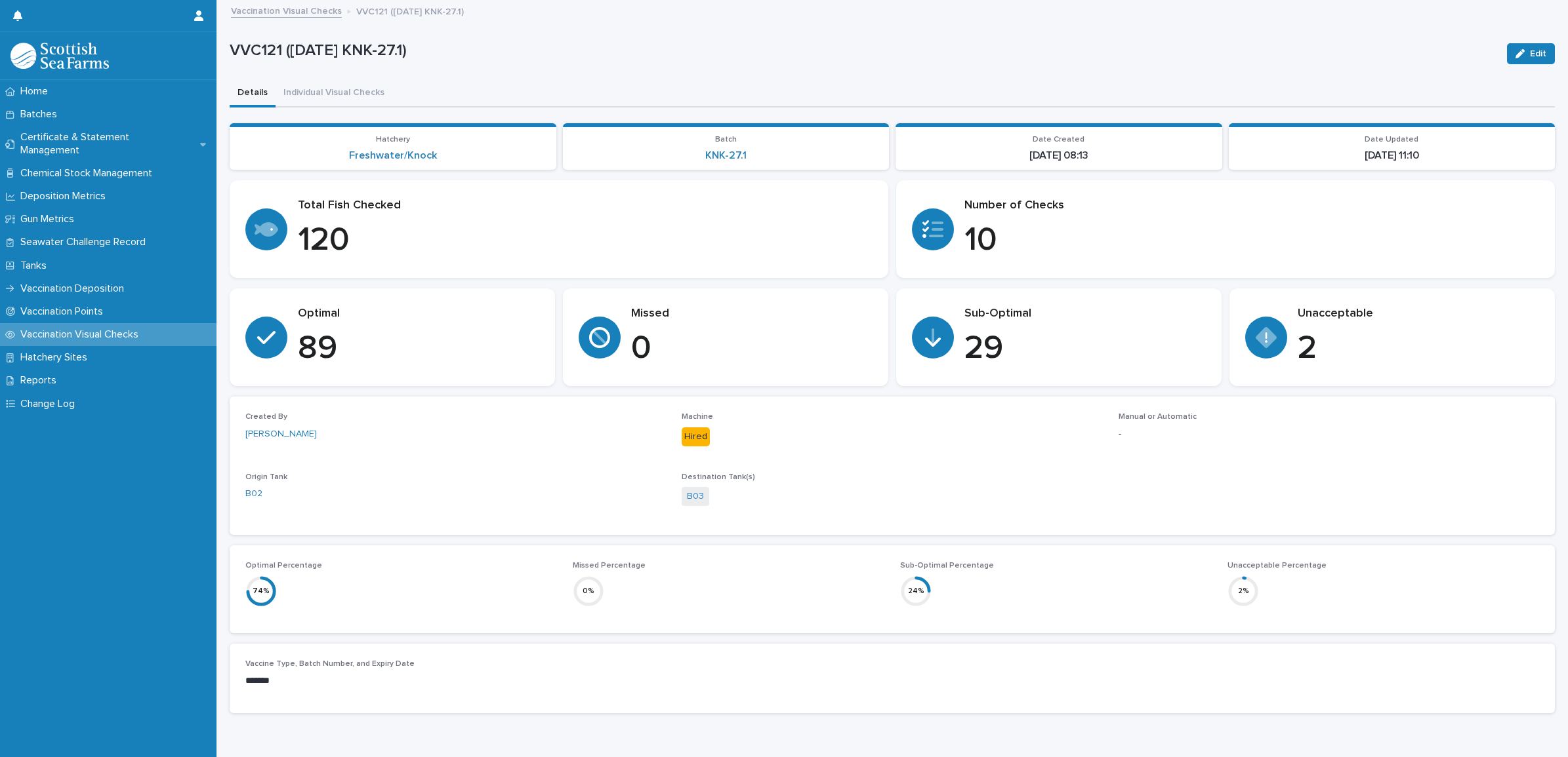
drag, startPoint x: 462, startPoint y: 28, endPoint x: 270, endPoint y: 27, distance: 192.0
click at [462, 28] on div "VVC121 ([DATE] KNK-27.1) Edit" at bounding box center [892, 53] width 1325 height 53
click at [266, 14] on link "Vaccination Visual Checks" at bounding box center [286, 10] width 111 height 15
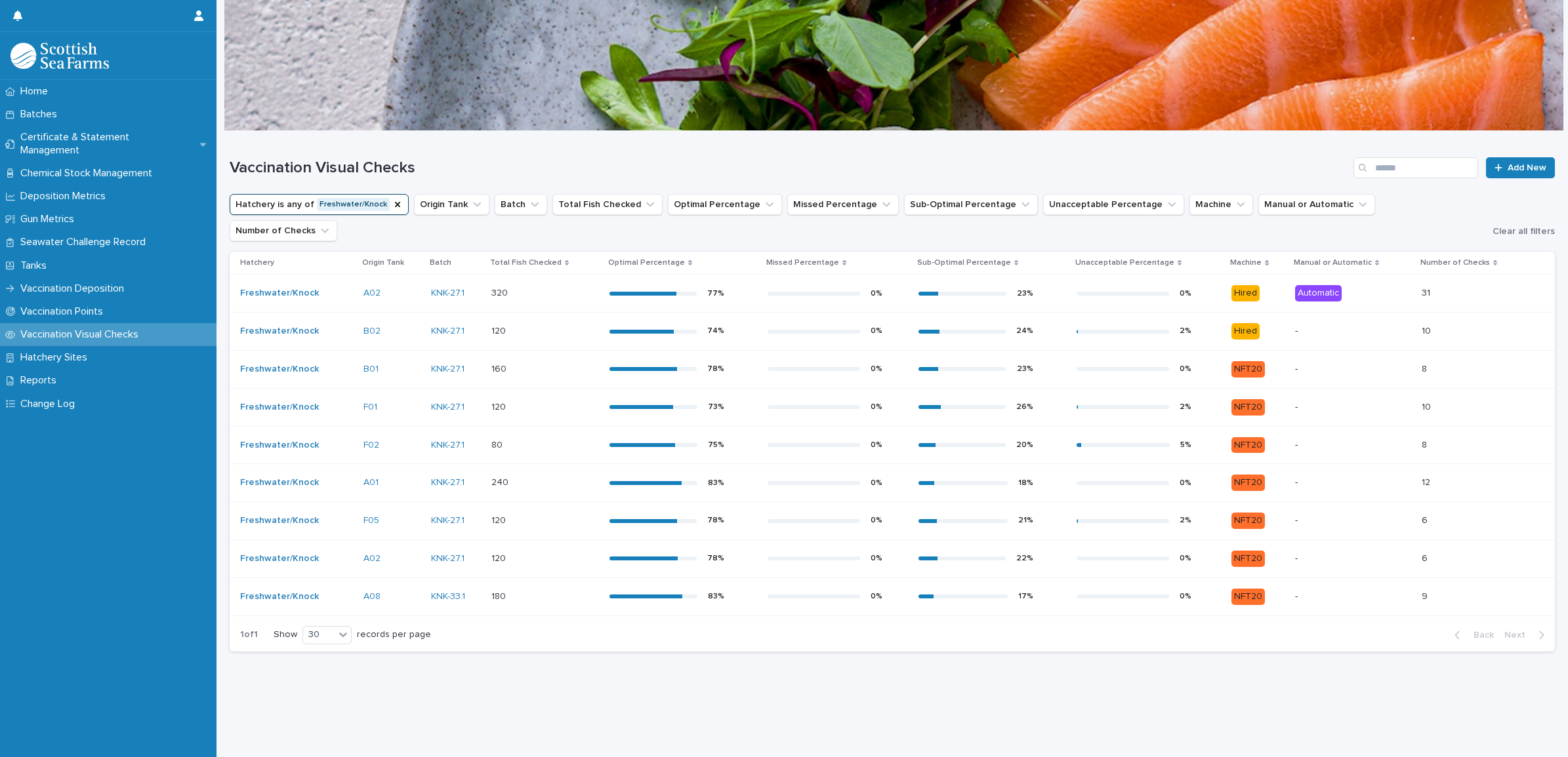
click at [950, 365] on div "23 %" at bounding box center [975, 369] width 115 height 9
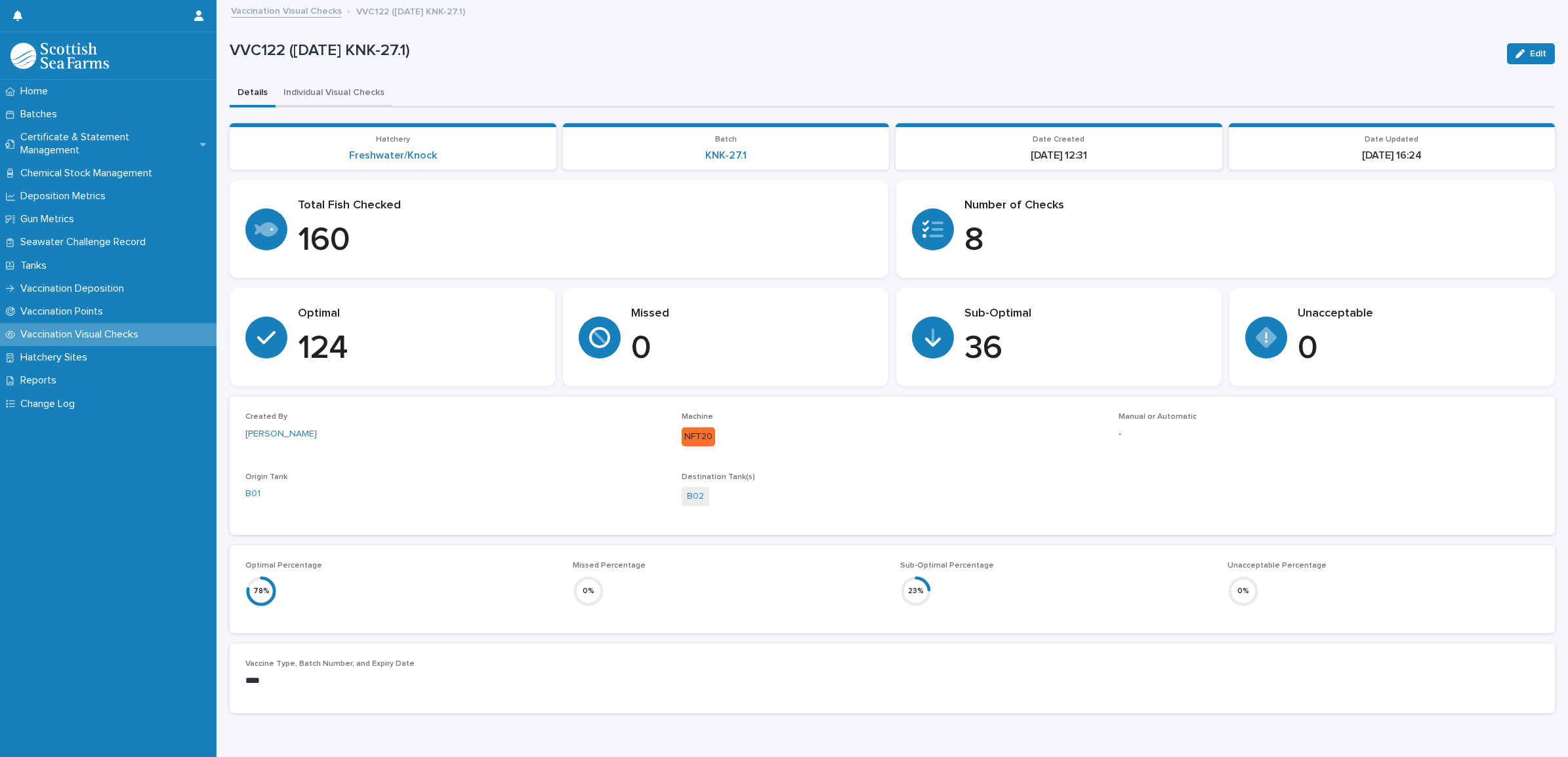
click at [360, 82] on button "Individual Visual Checks" at bounding box center [334, 93] width 116 height 27
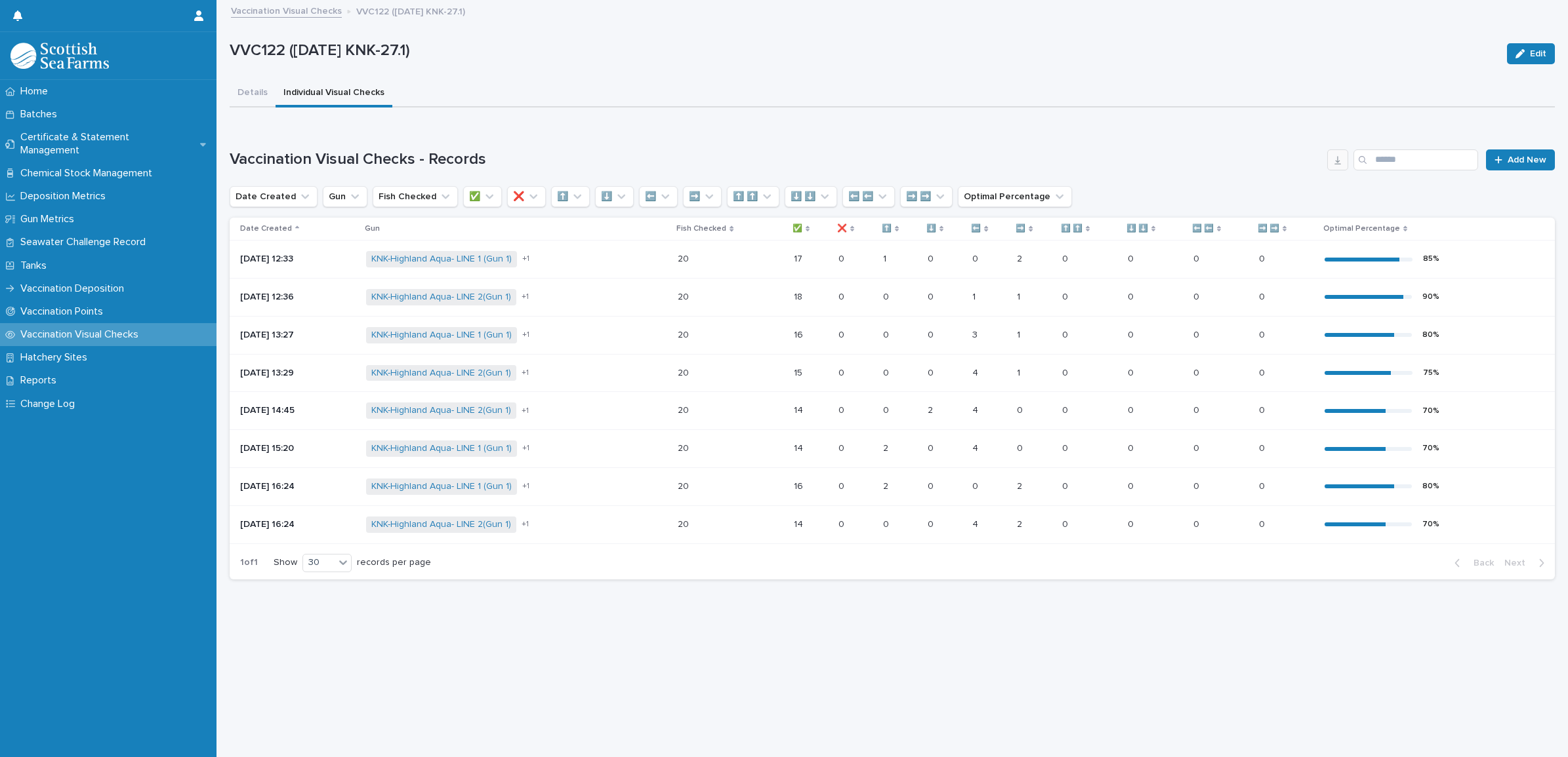
click at [1334, 161] on icon "button" at bounding box center [1337, 160] width 6 height 9
click at [276, 89] on button "Individual Visual Checks" at bounding box center [334, 93] width 116 height 27
click at [263, 90] on button "Details" at bounding box center [252, 93] width 46 height 27
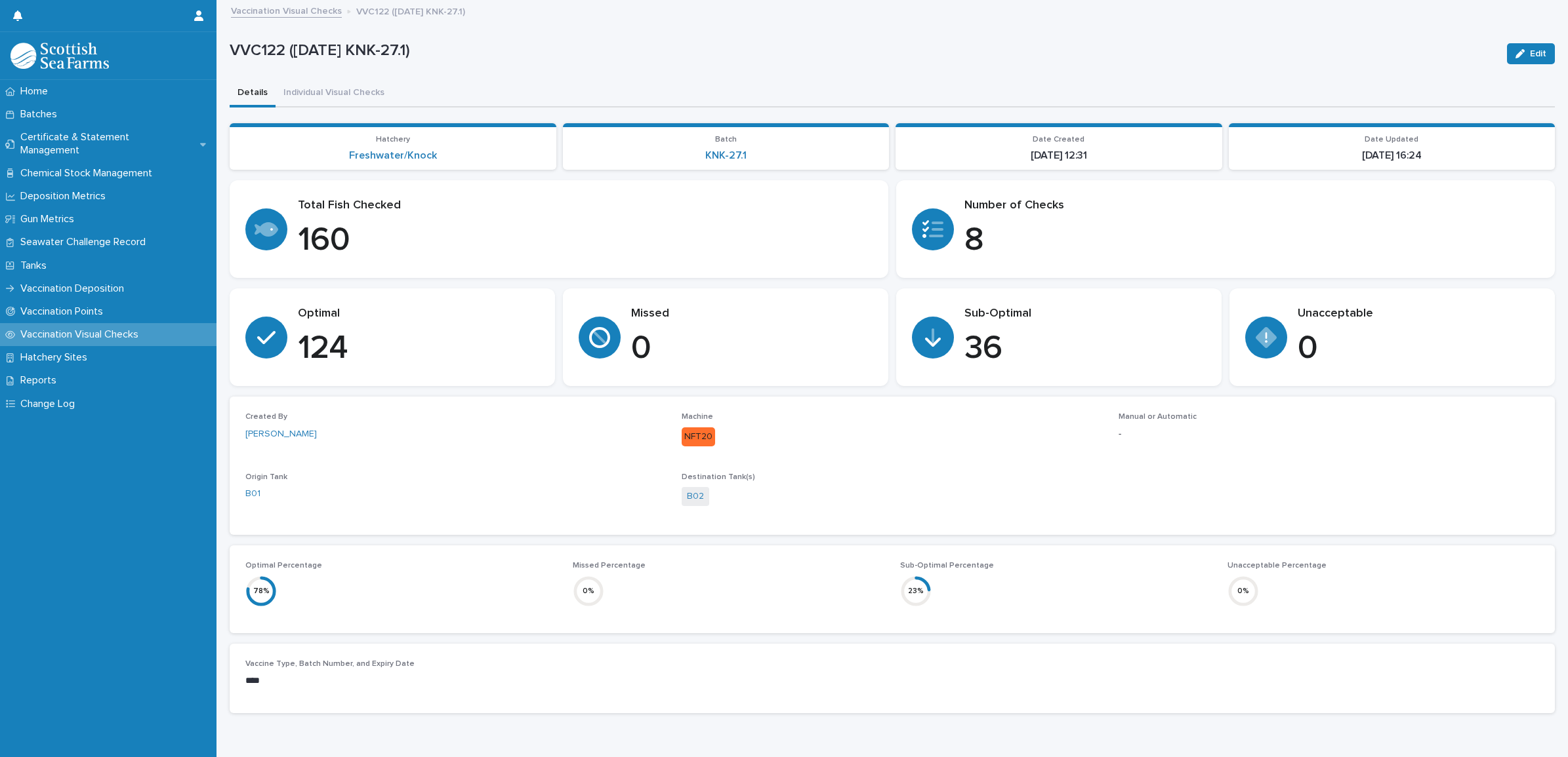
click at [308, 18] on div "Vaccination Visual Checks VVC122 ([DATE] KNK-27.1)" at bounding box center [897, 11] width 1347 height 18
click at [309, 11] on link "Vaccination Visual Checks" at bounding box center [286, 10] width 111 height 15
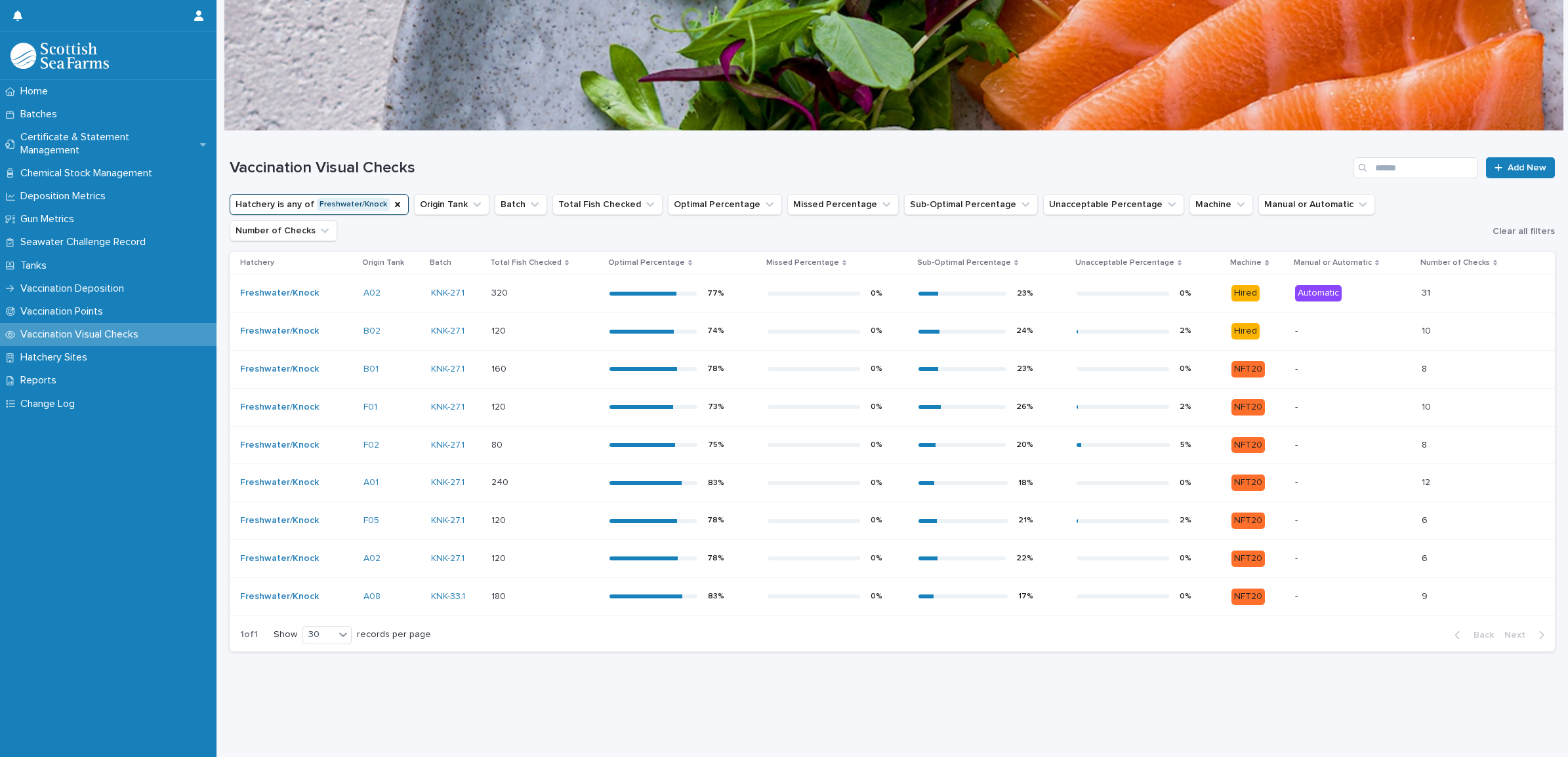
click at [861, 397] on div "0 %" at bounding box center [838, 407] width 140 height 19
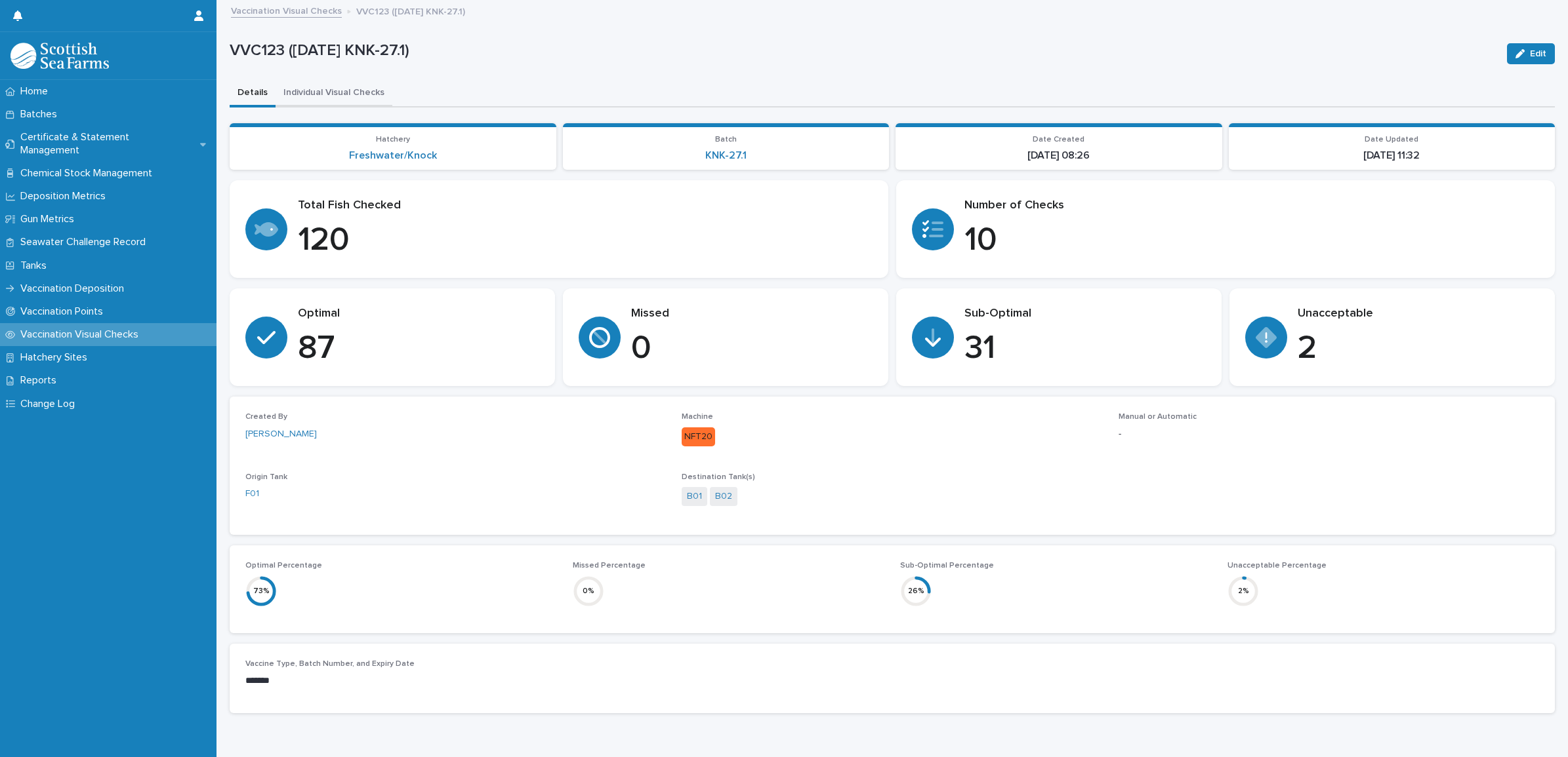
click at [359, 95] on button "Individual Visual Checks" at bounding box center [334, 93] width 116 height 27
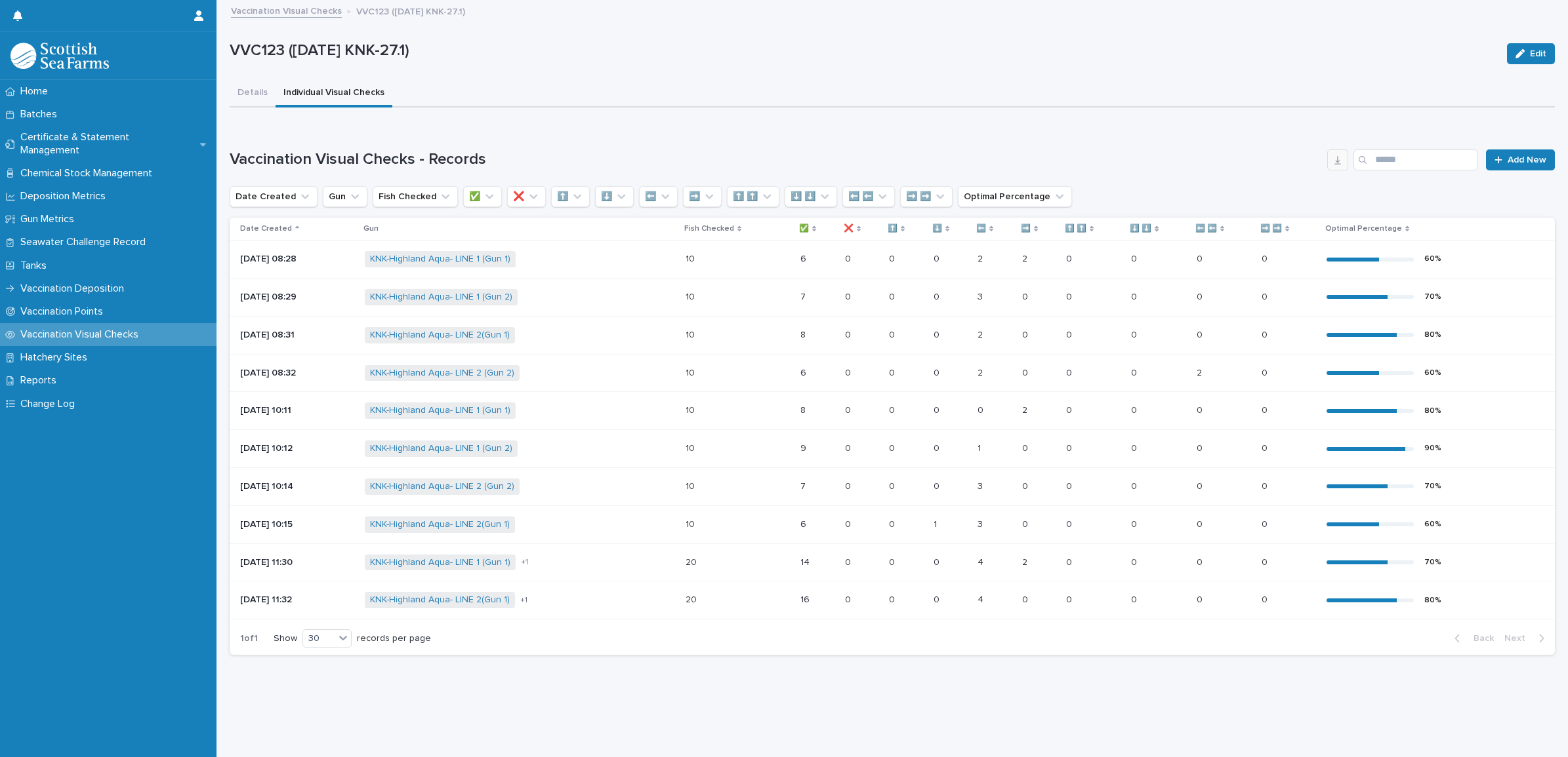
click at [1332, 162] on icon "button" at bounding box center [1338, 160] width 11 height 11
click at [303, 11] on link "Vaccination Visual Checks" at bounding box center [286, 10] width 111 height 15
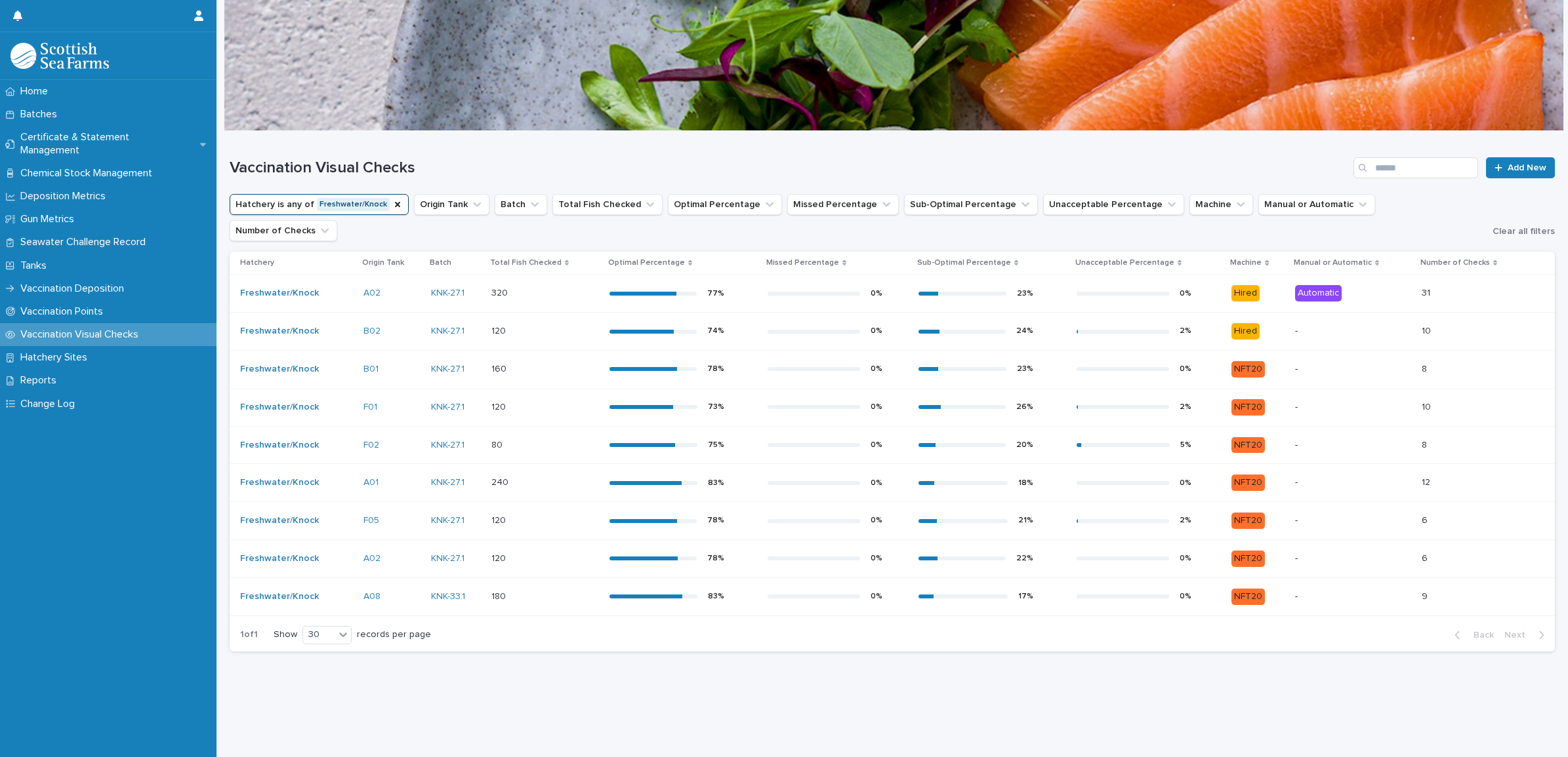
click at [808, 444] on div at bounding box center [814, 445] width 93 height 4
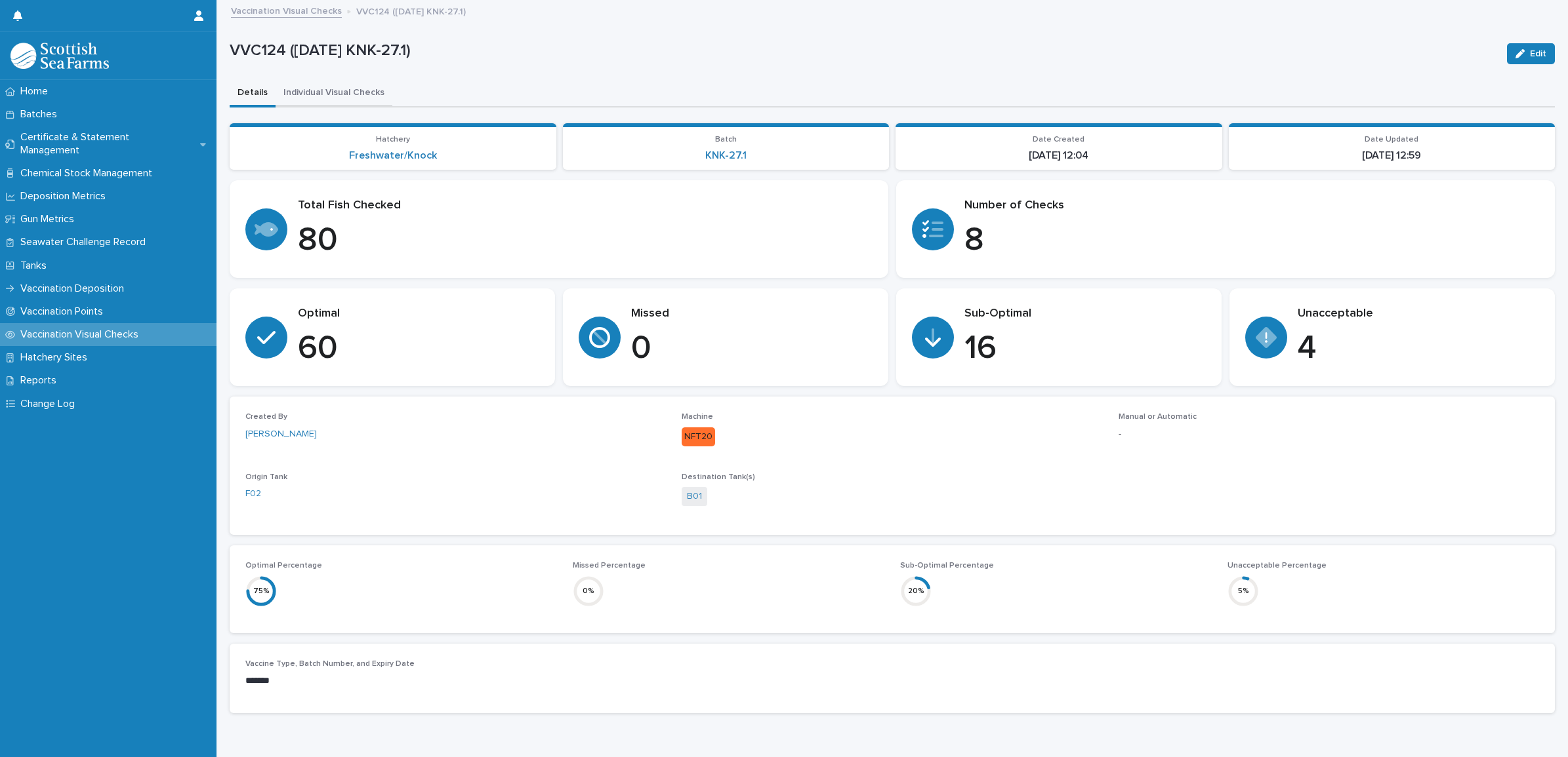
click at [335, 94] on button "Individual Visual Checks" at bounding box center [334, 93] width 116 height 27
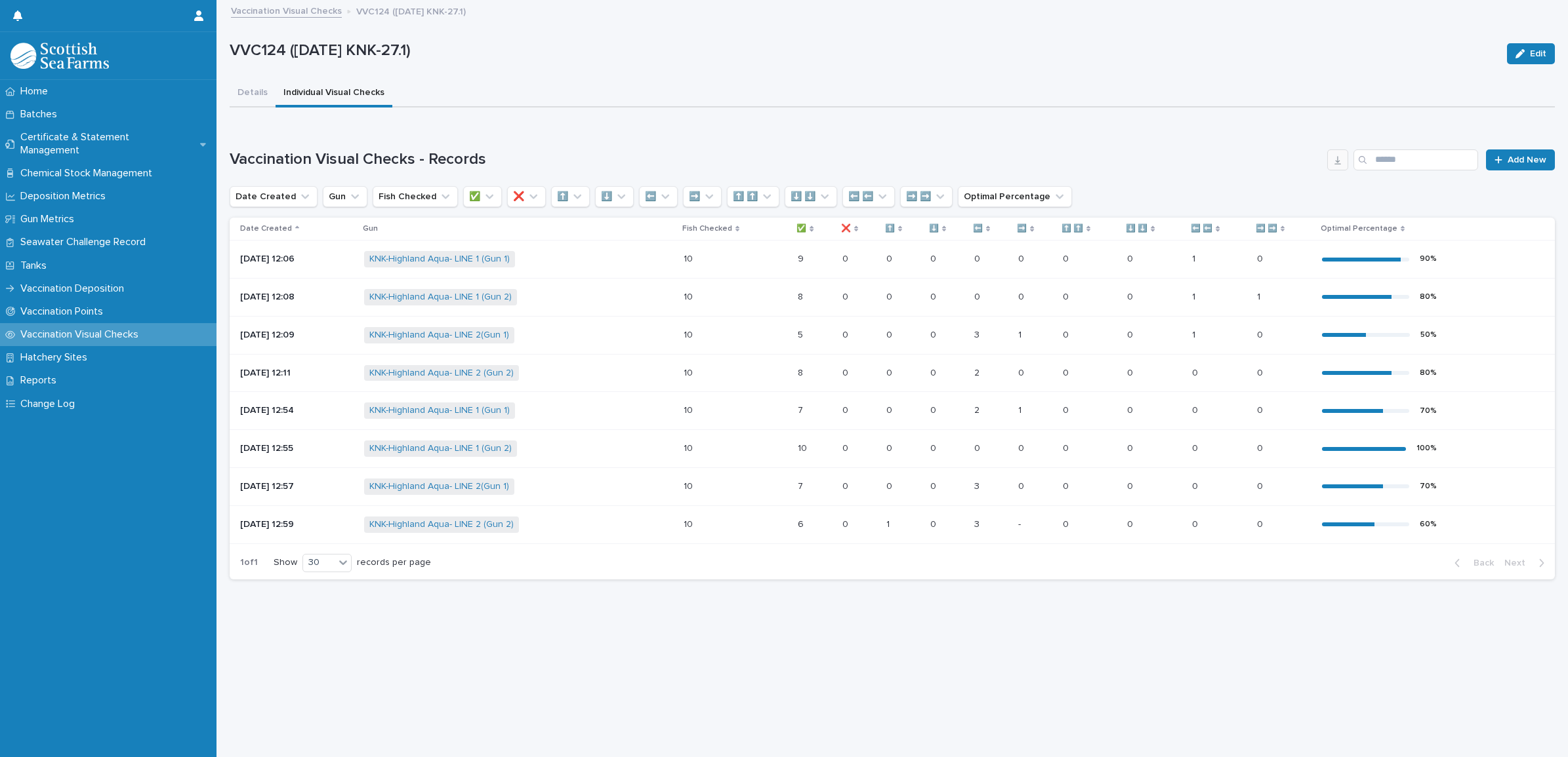
click at [1332, 158] on button "button" at bounding box center [1338, 160] width 21 height 21
click at [264, 7] on link "Vaccination Visual Checks" at bounding box center [286, 10] width 111 height 15
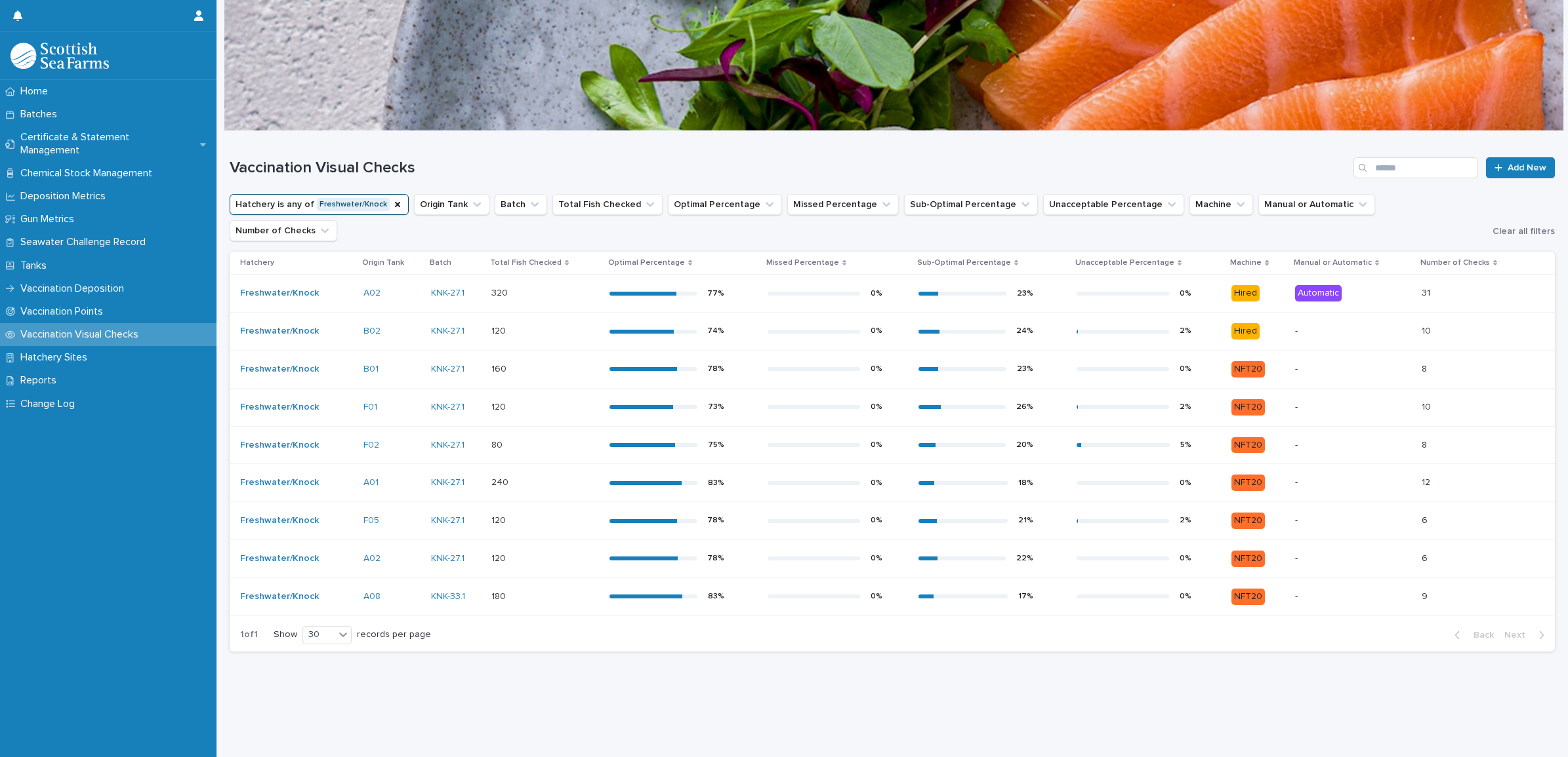
click at [870, 479] on div "0 %" at bounding box center [875, 483] width 11 height 9
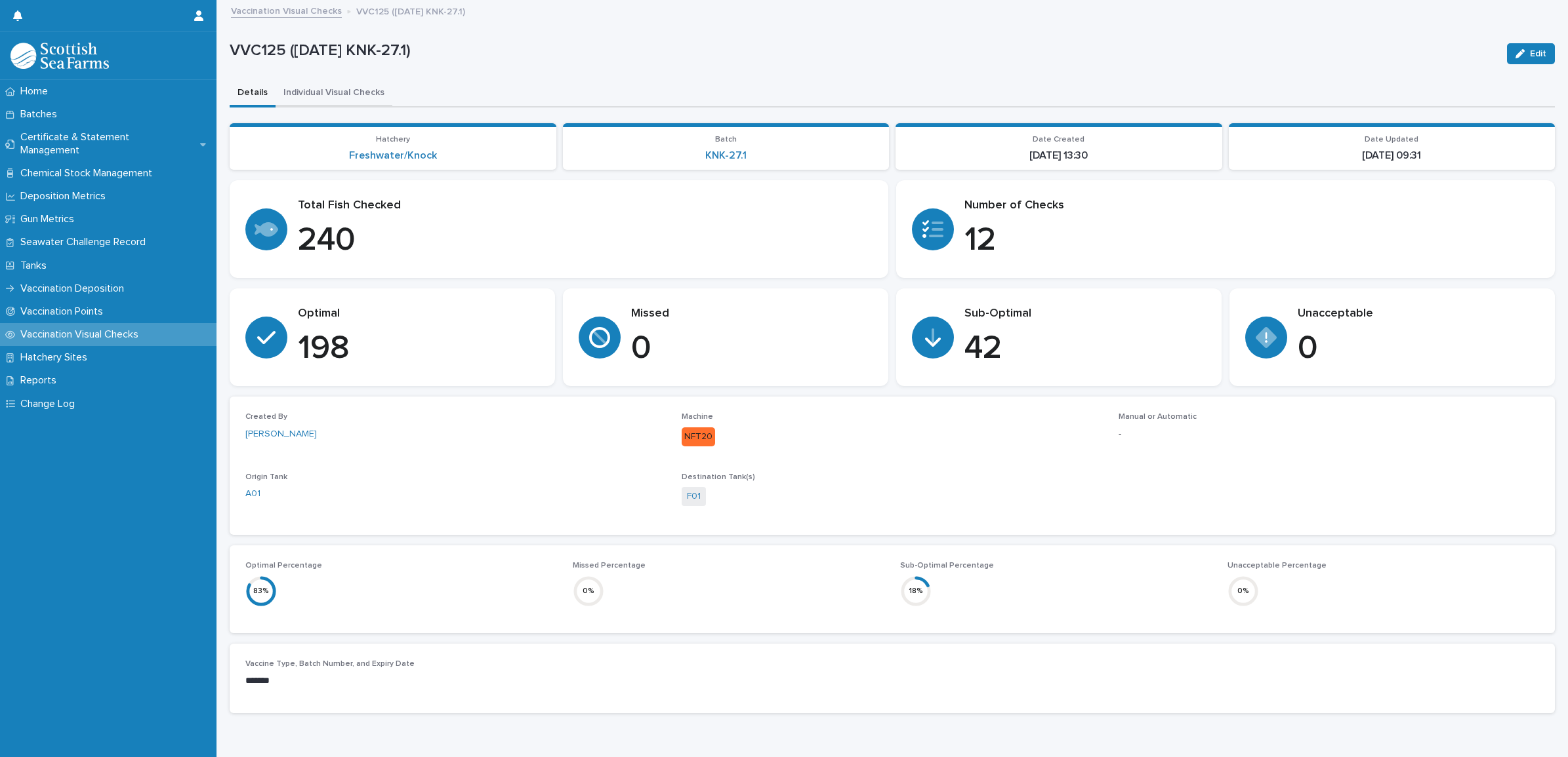
click at [326, 88] on button "Individual Visual Checks" at bounding box center [334, 93] width 116 height 27
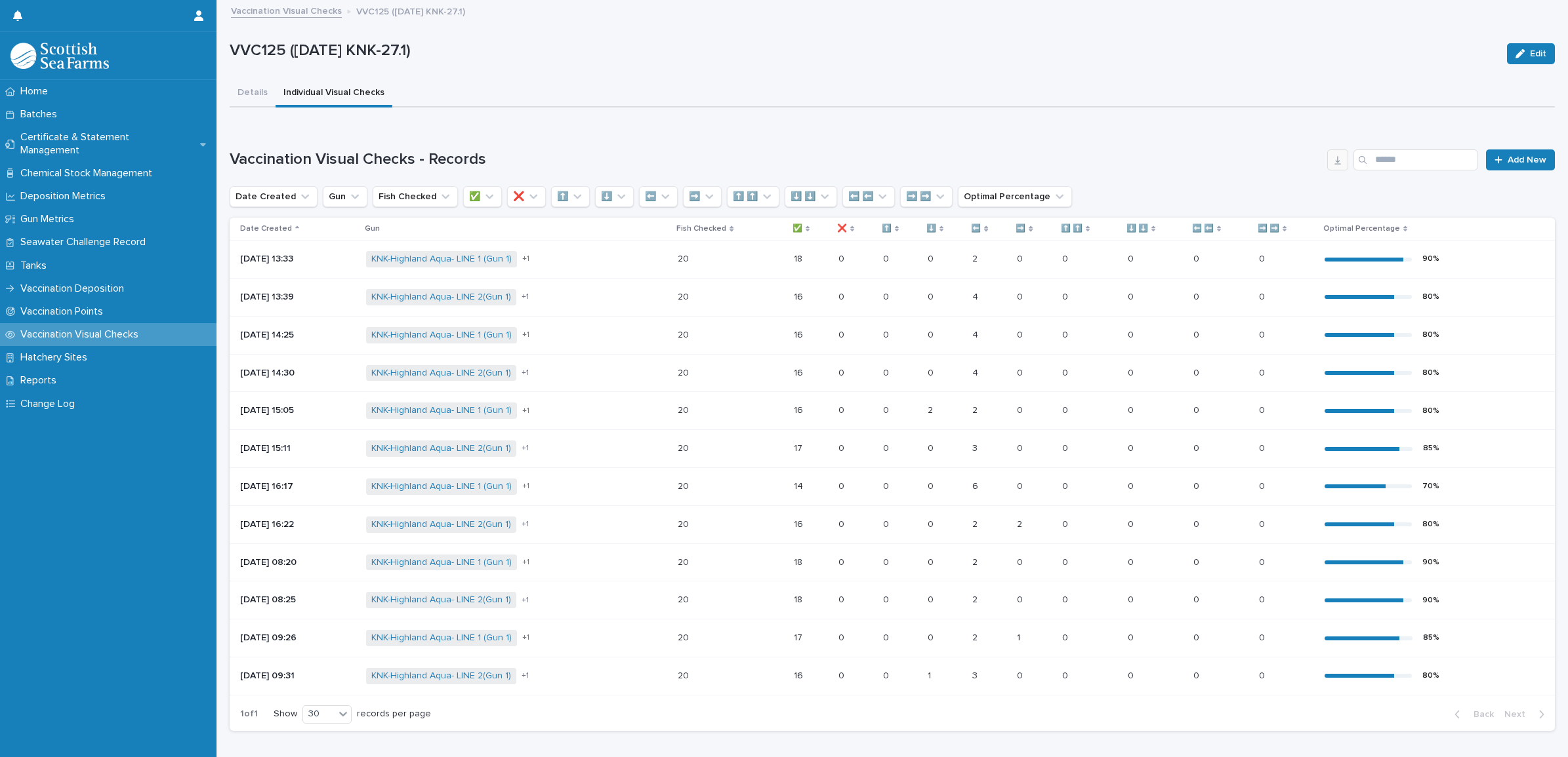
click at [1332, 158] on icon "button" at bounding box center [1338, 160] width 11 height 11
click at [312, 8] on link "Vaccination Visual Checks" at bounding box center [286, 10] width 111 height 15
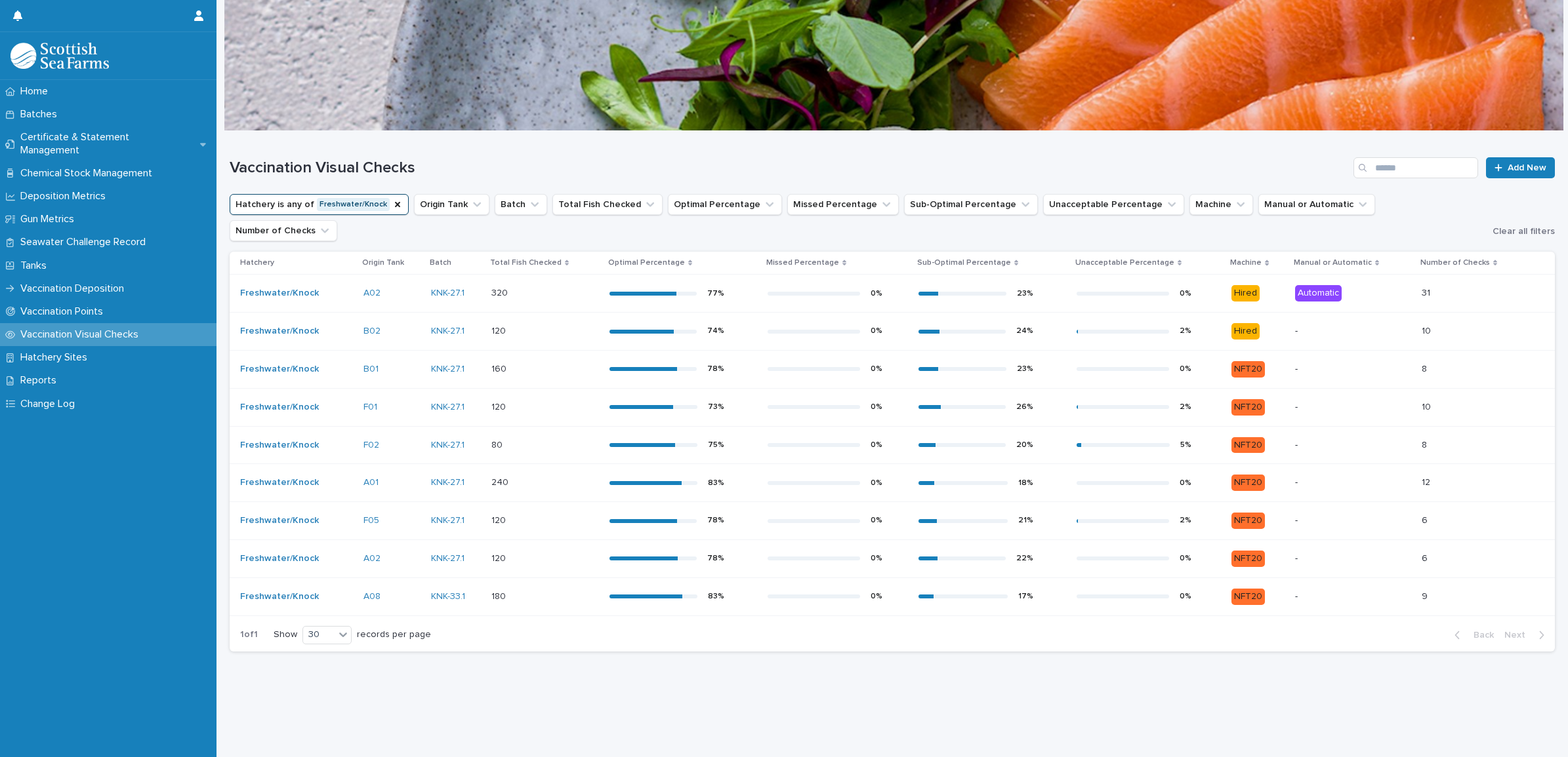
click at [889, 511] on div "0 %" at bounding box center [838, 521] width 140 height 19
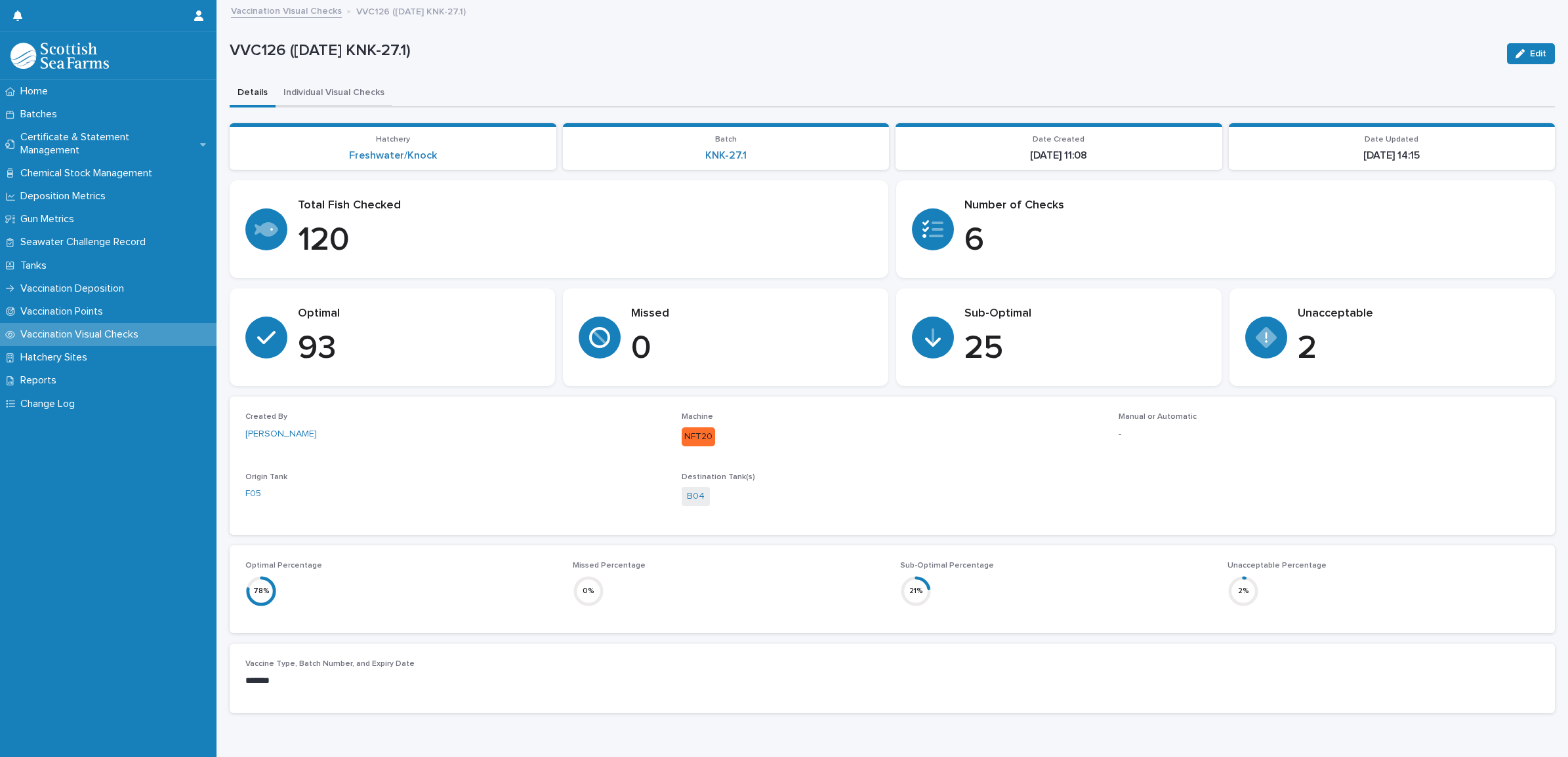
click at [348, 98] on button "Individual Visual Checks" at bounding box center [334, 93] width 116 height 27
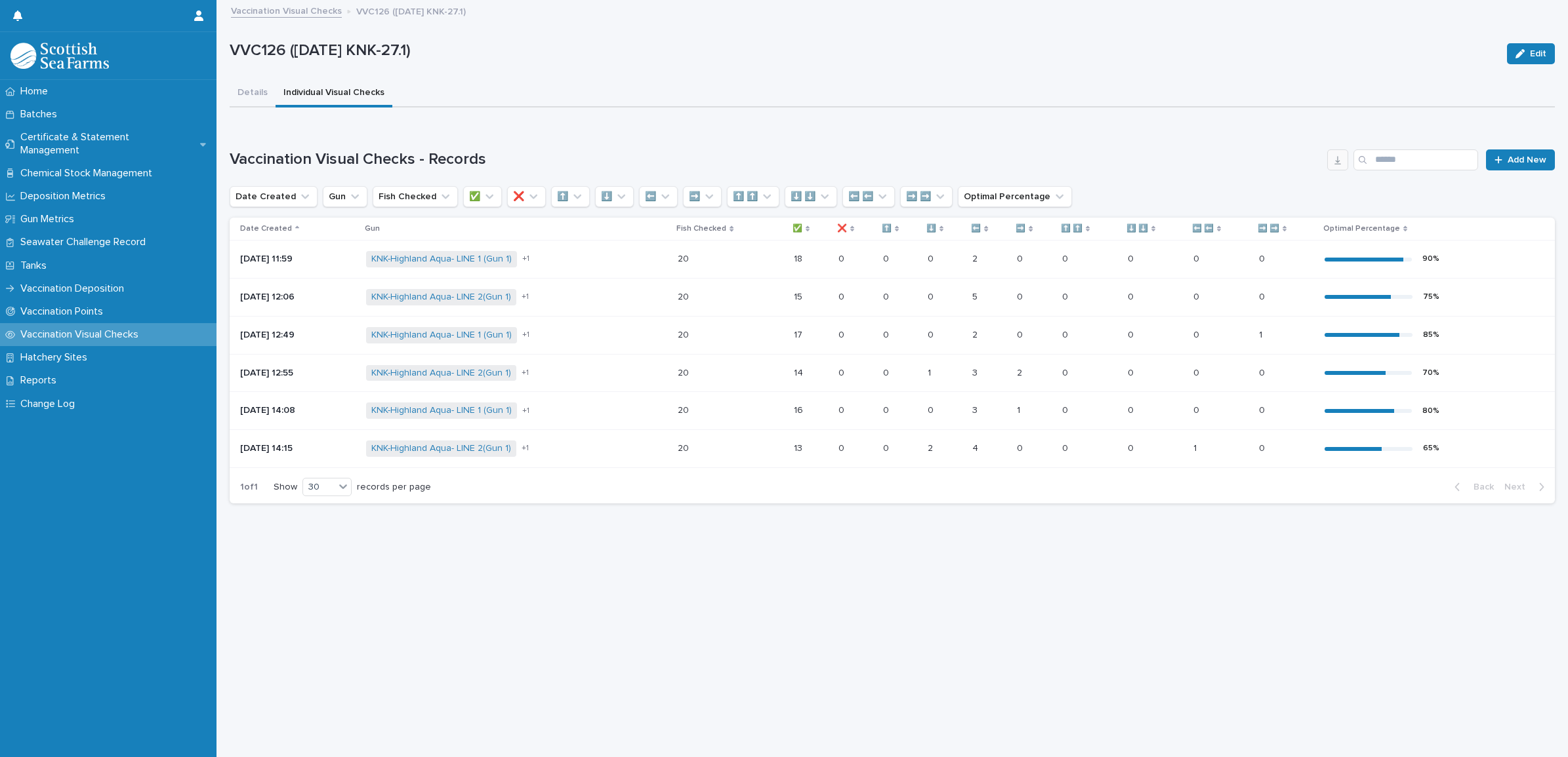
click at [1327, 162] on button "button" at bounding box center [1338, 160] width 21 height 21
click at [241, 93] on button "Details" at bounding box center [252, 93] width 46 height 27
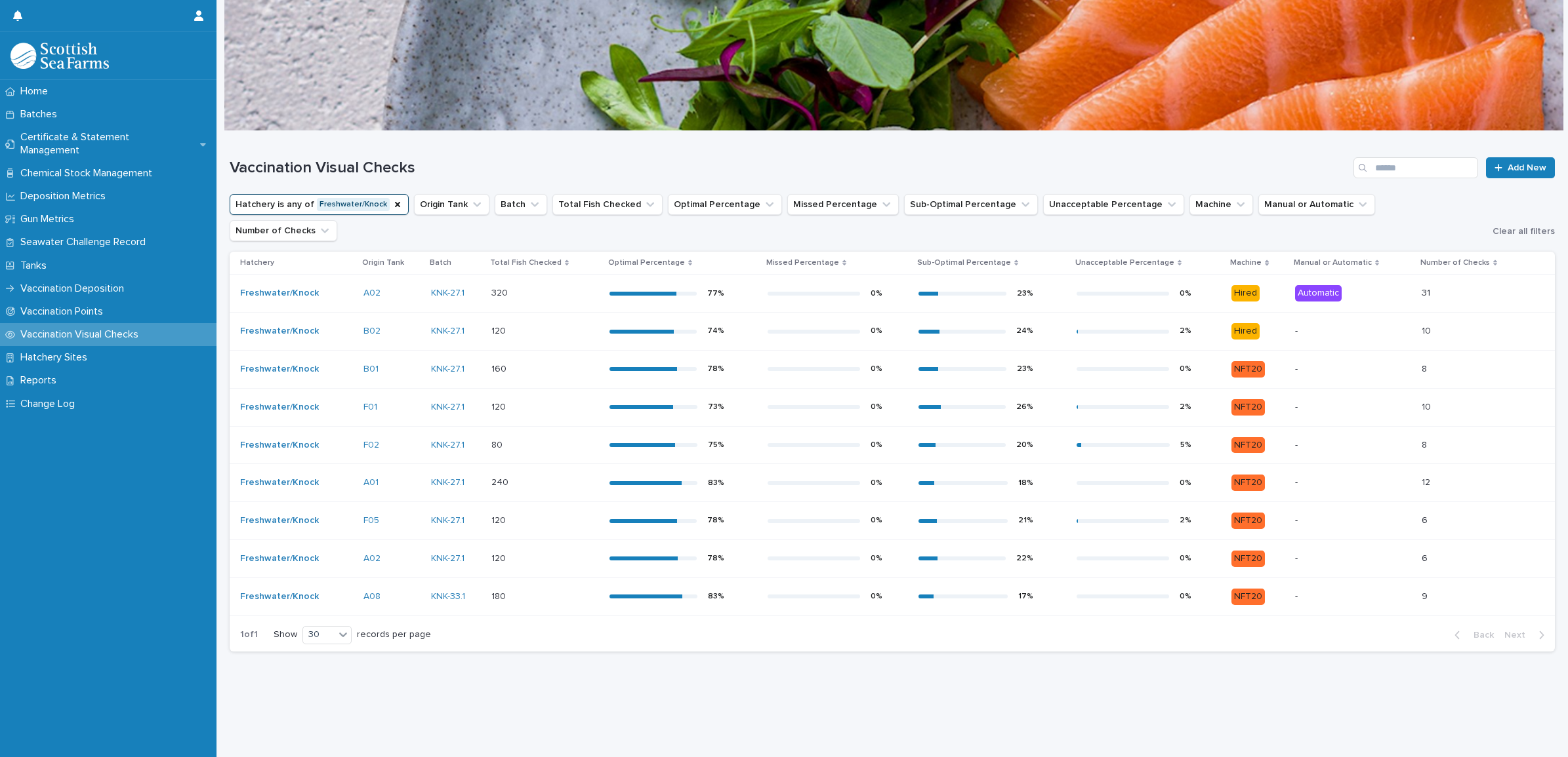
click at [880, 549] on div "0 %" at bounding box center [838, 558] width 140 height 19
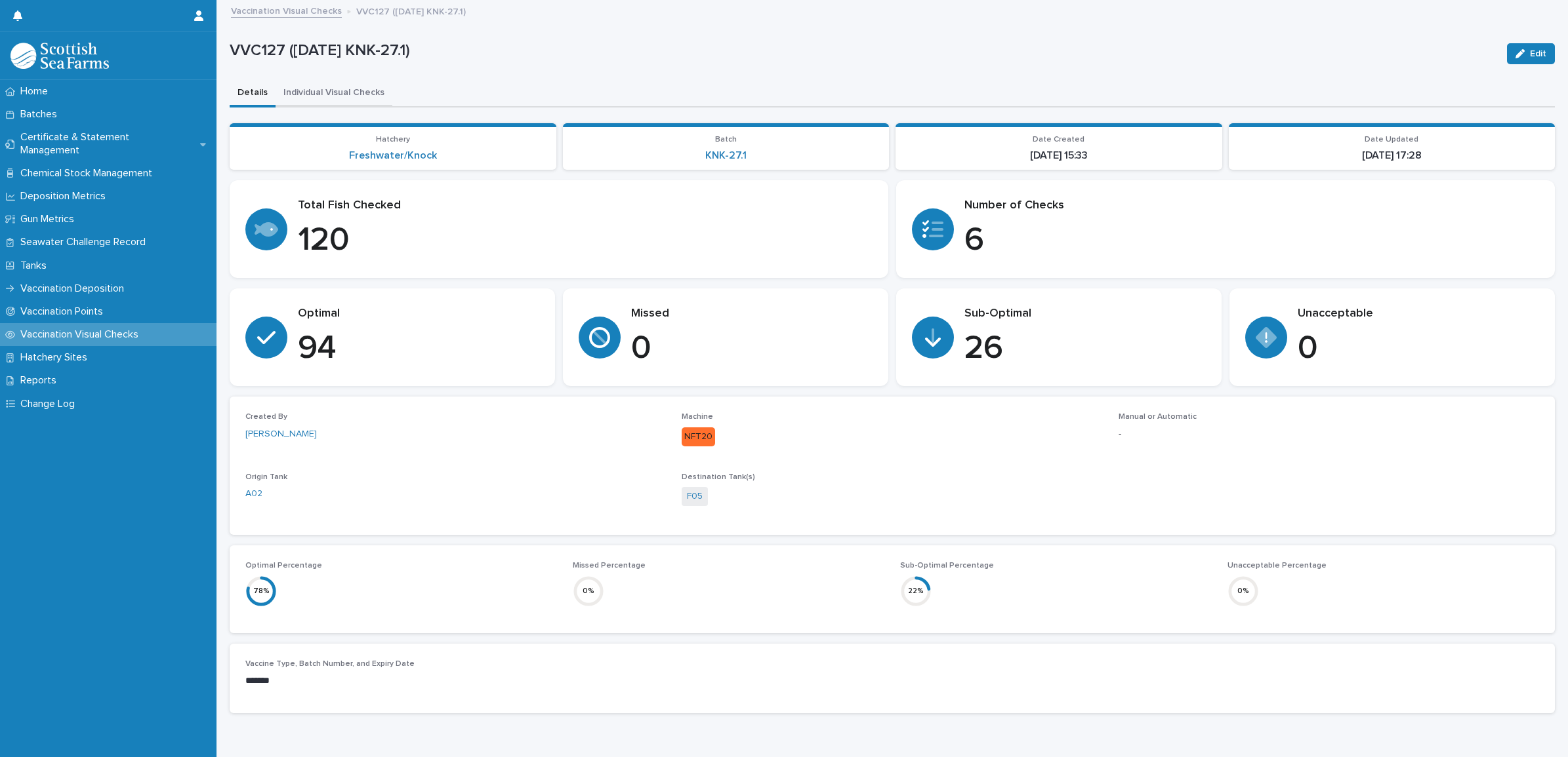
click at [371, 96] on button "Individual Visual Checks" at bounding box center [334, 93] width 116 height 27
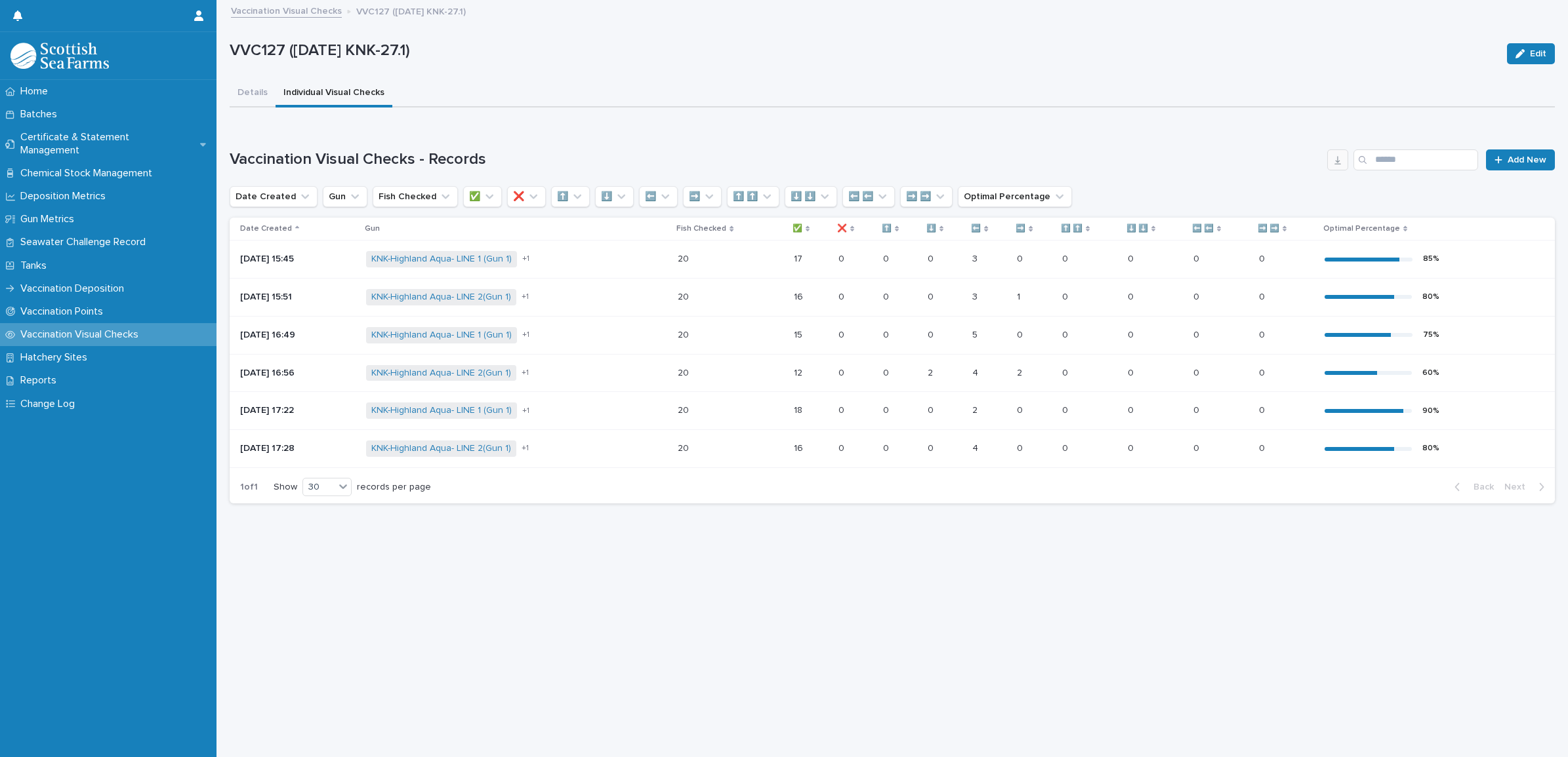
click at [1332, 156] on icon "button" at bounding box center [1338, 160] width 11 height 11
click at [272, 11] on link "Vaccination Visual Checks" at bounding box center [286, 10] width 111 height 15
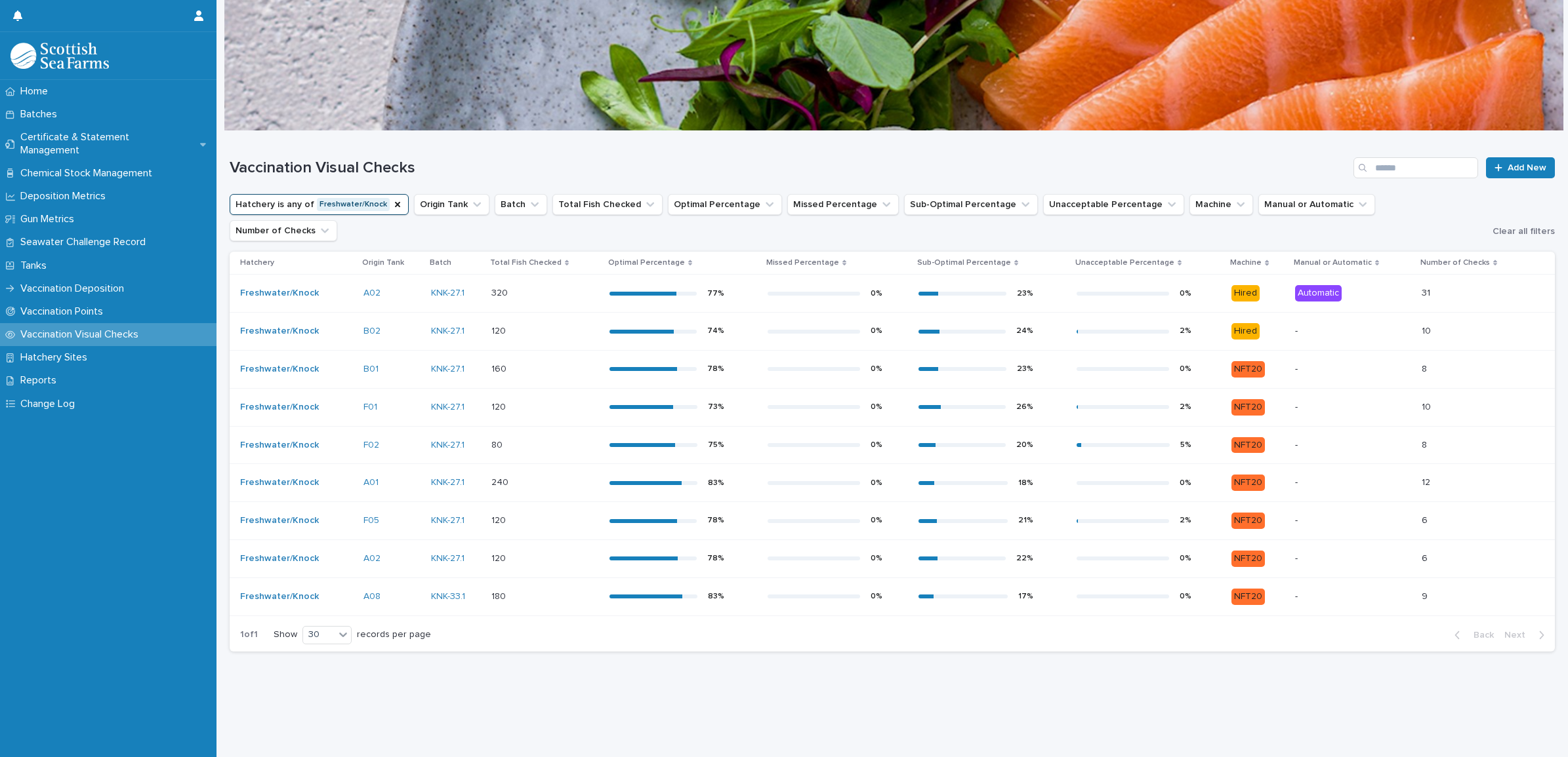
click at [805, 592] on div "0 %" at bounding box center [825, 597] width 115 height 9
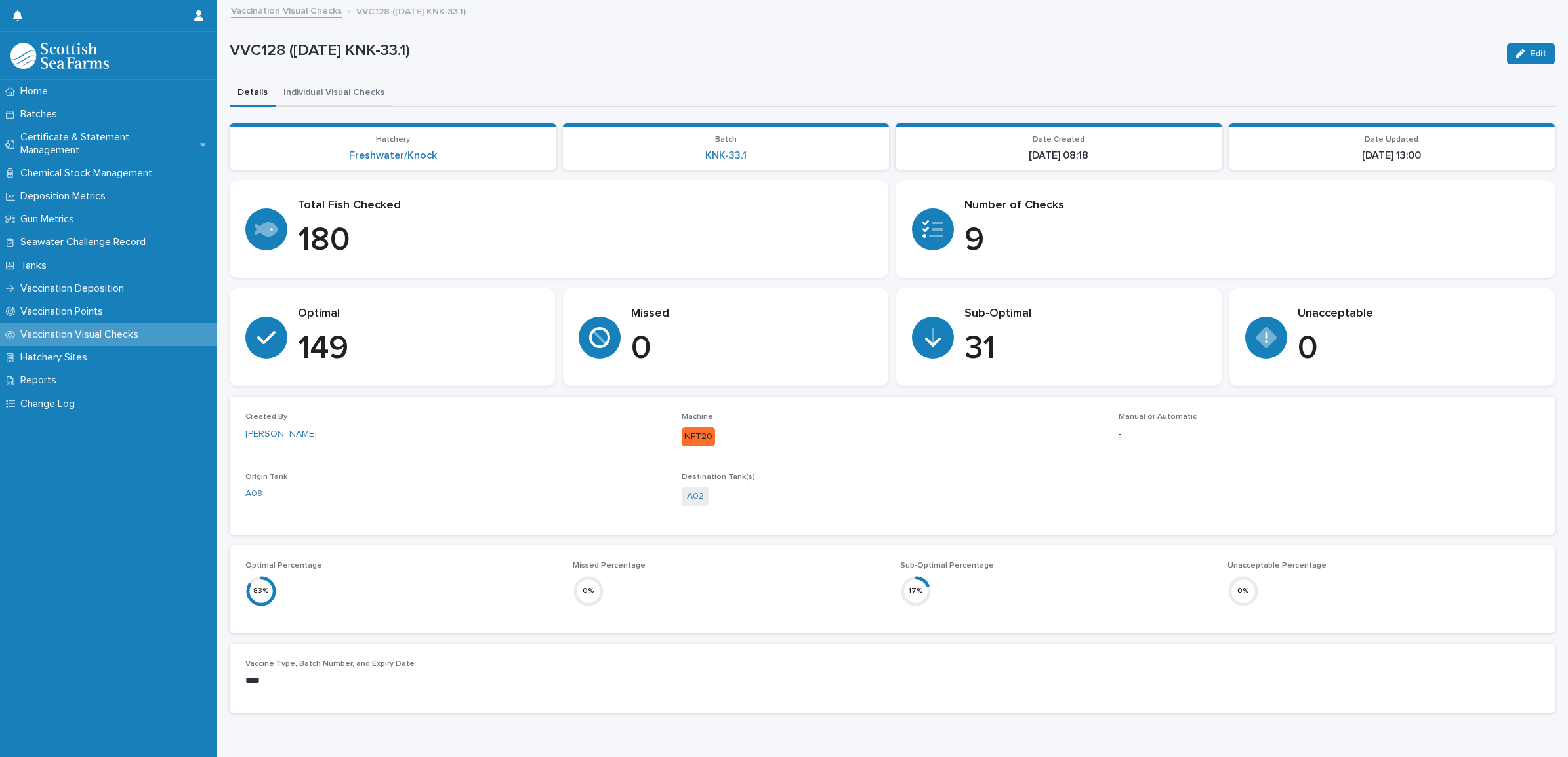
click at [357, 100] on button "Individual Visual Checks" at bounding box center [334, 93] width 116 height 27
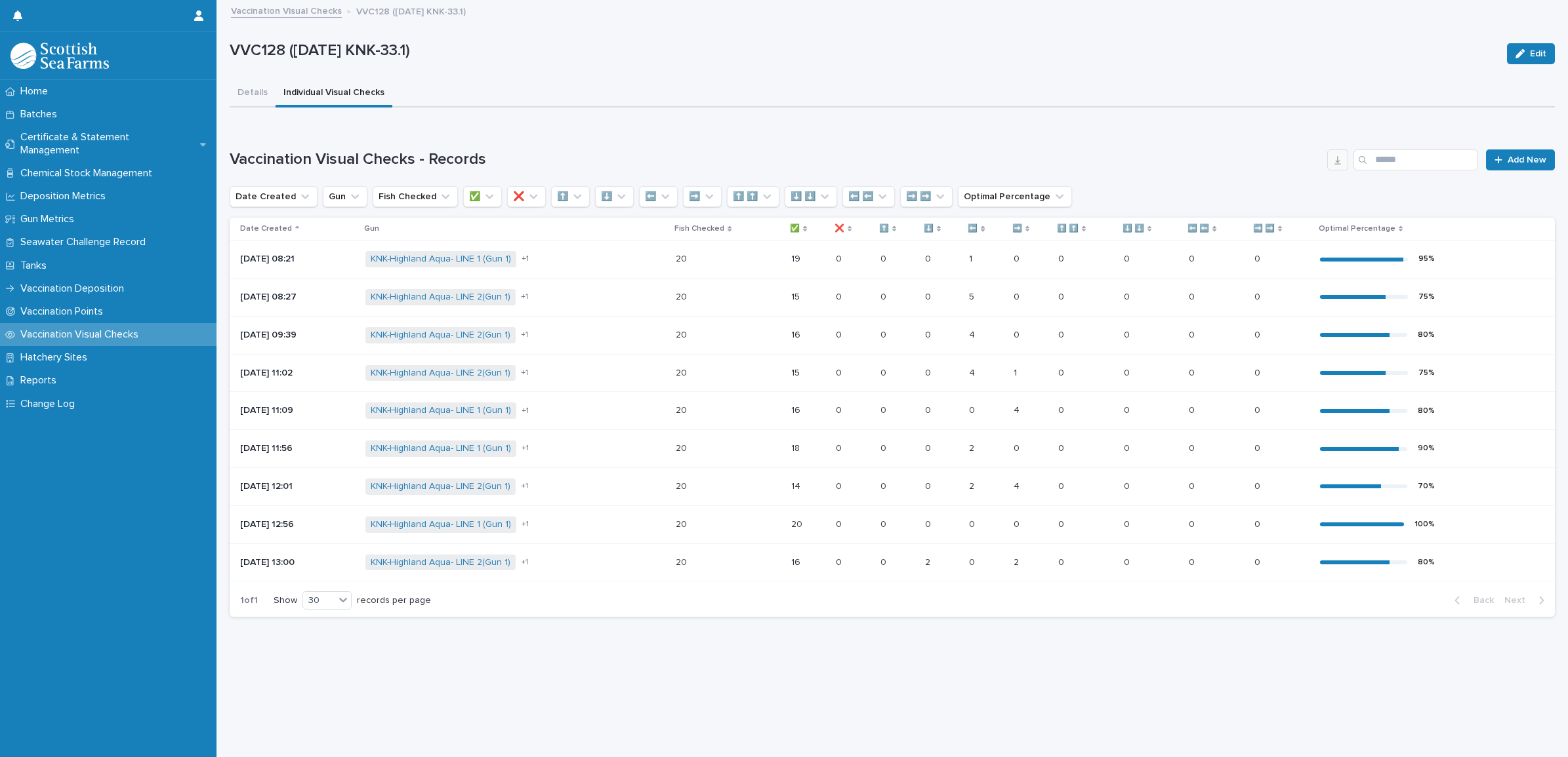
click at [1332, 159] on icon "button" at bounding box center [1338, 160] width 11 height 11
